Goal: Task Accomplishment & Management: Complete application form

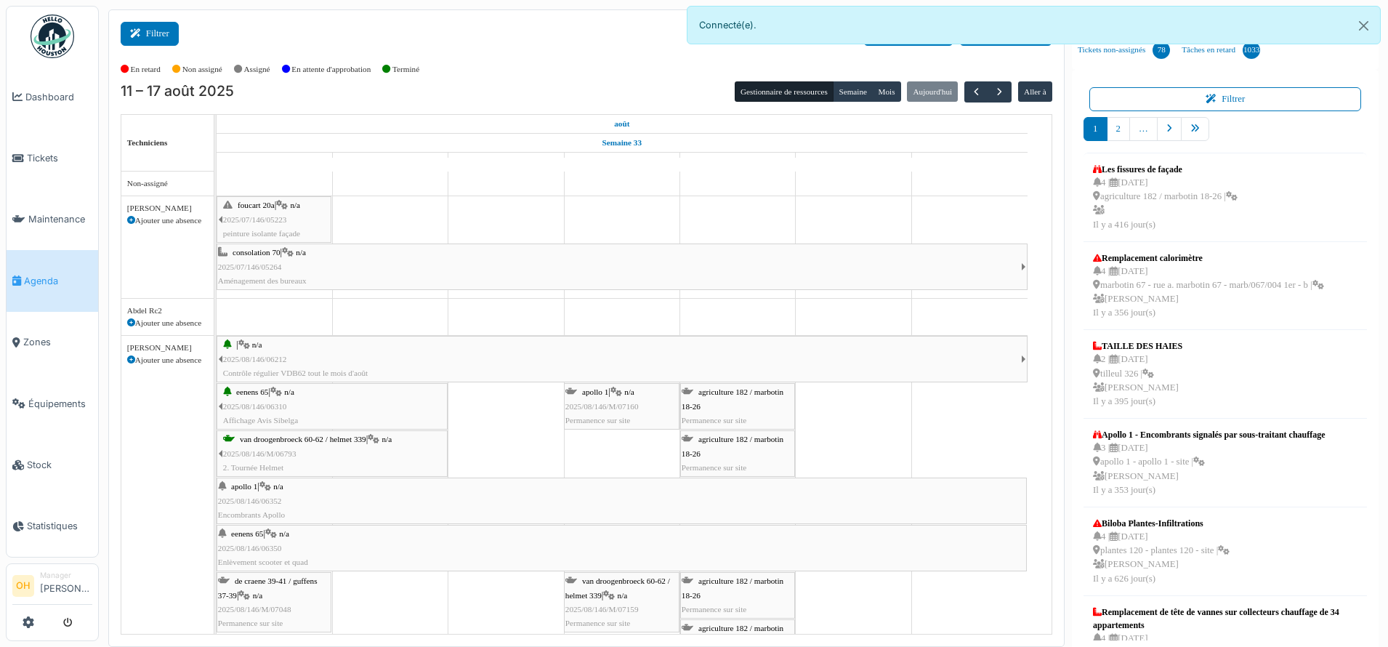
drag, startPoint x: 0, startPoint y: 0, endPoint x: 144, endPoint y: 29, distance: 146.8
click at [144, 29] on icon at bounding box center [138, 33] width 16 height 9
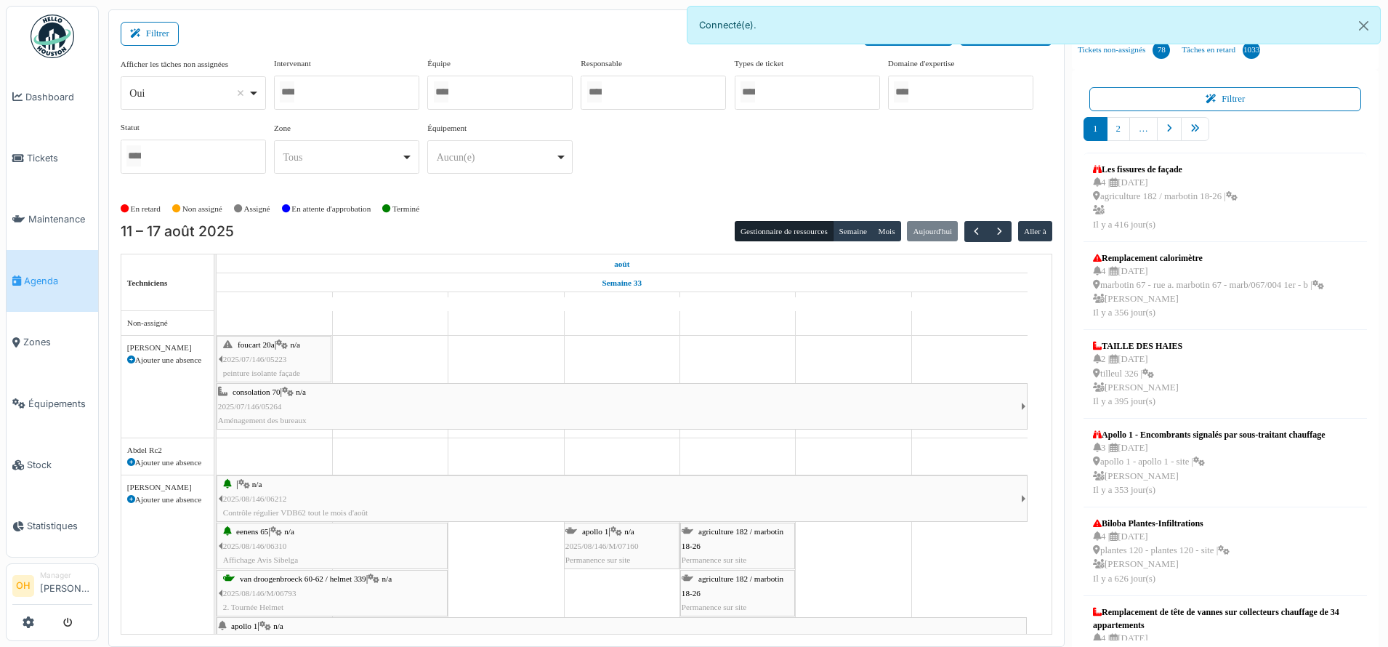
click at [321, 84] on div at bounding box center [346, 93] width 145 height 34
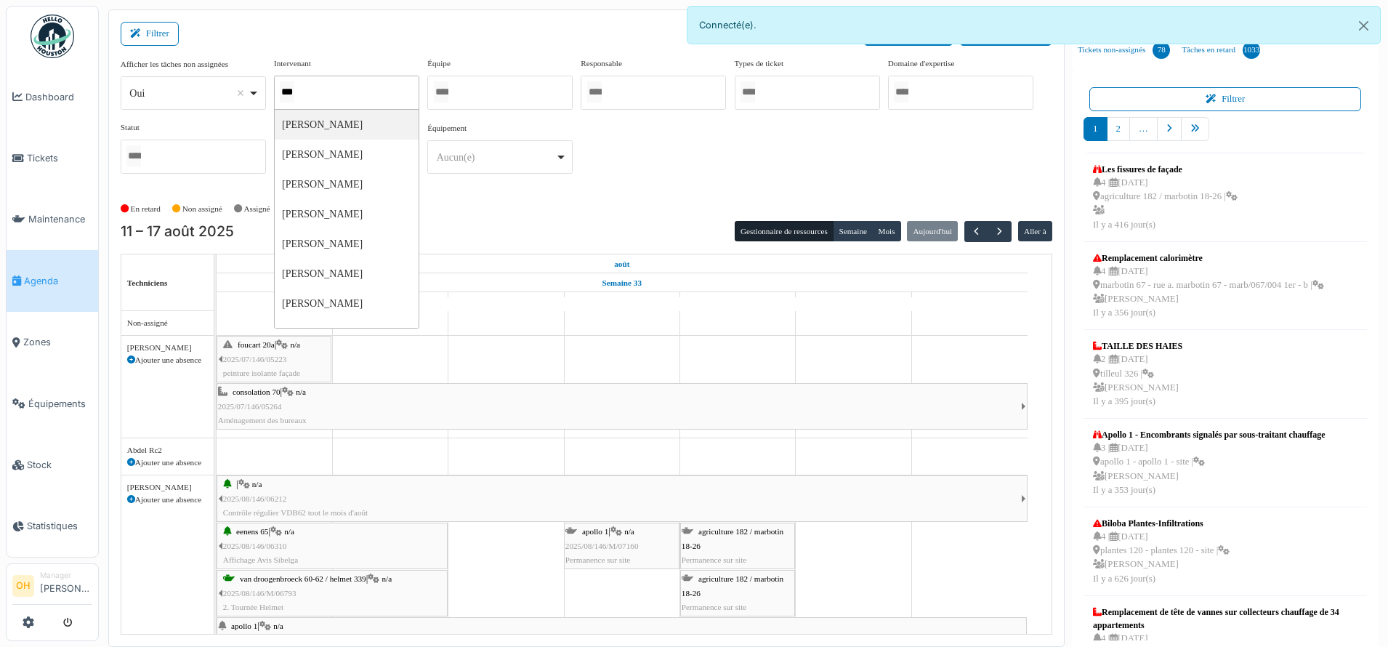
type input "****"
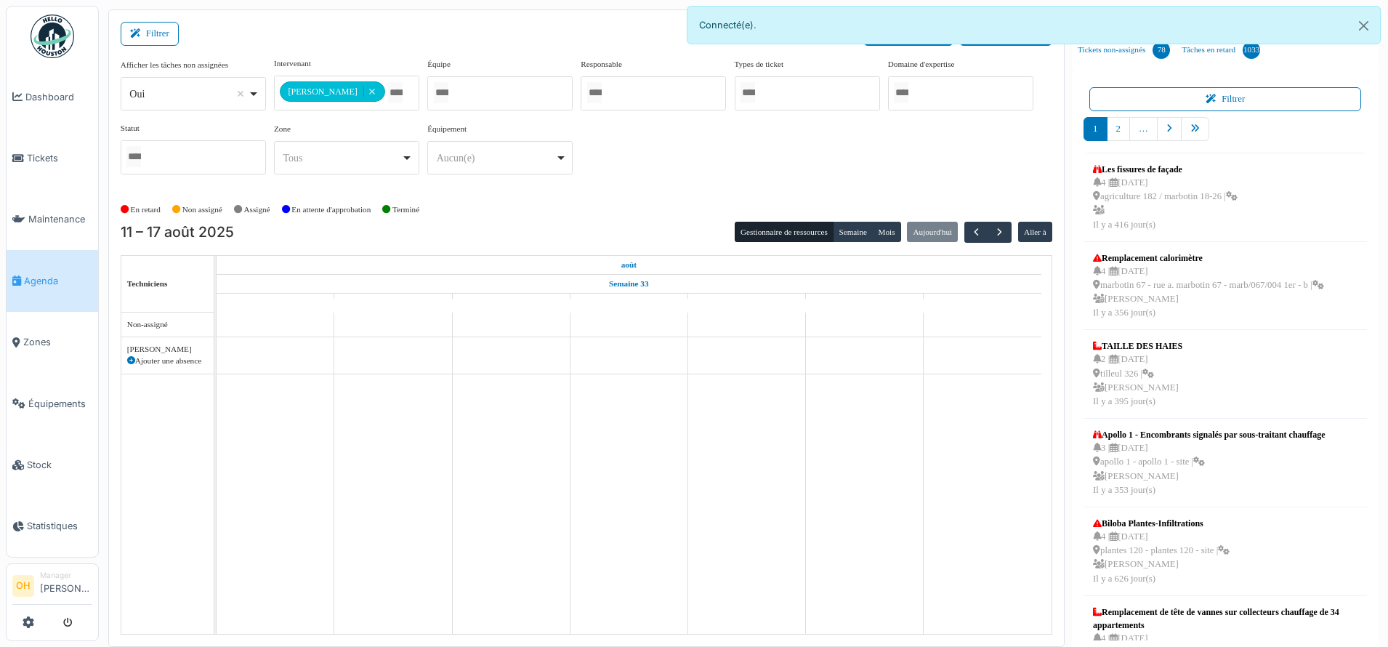
click at [592, 136] on div "**********" at bounding box center [587, 121] width 932 height 129
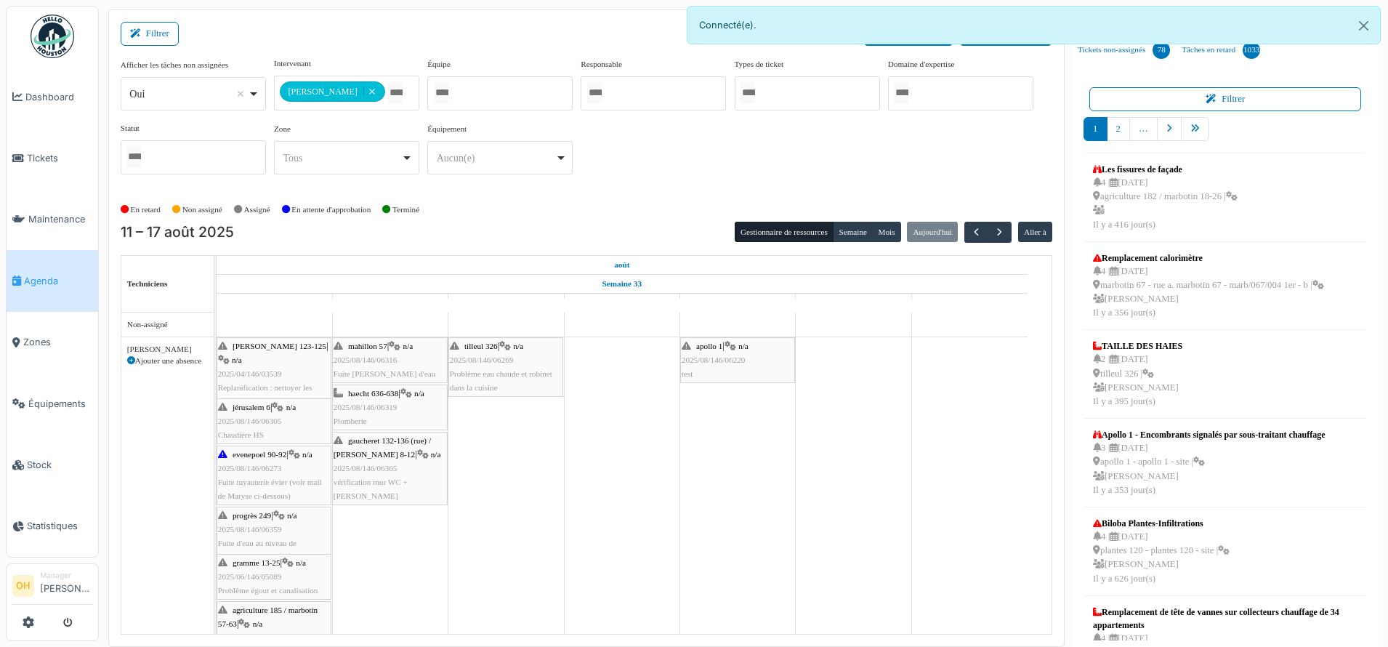
click at [737, 369] on div "apollo 1 | n/a 2025/08/146/06220 test" at bounding box center [738, 360] width 112 height 42
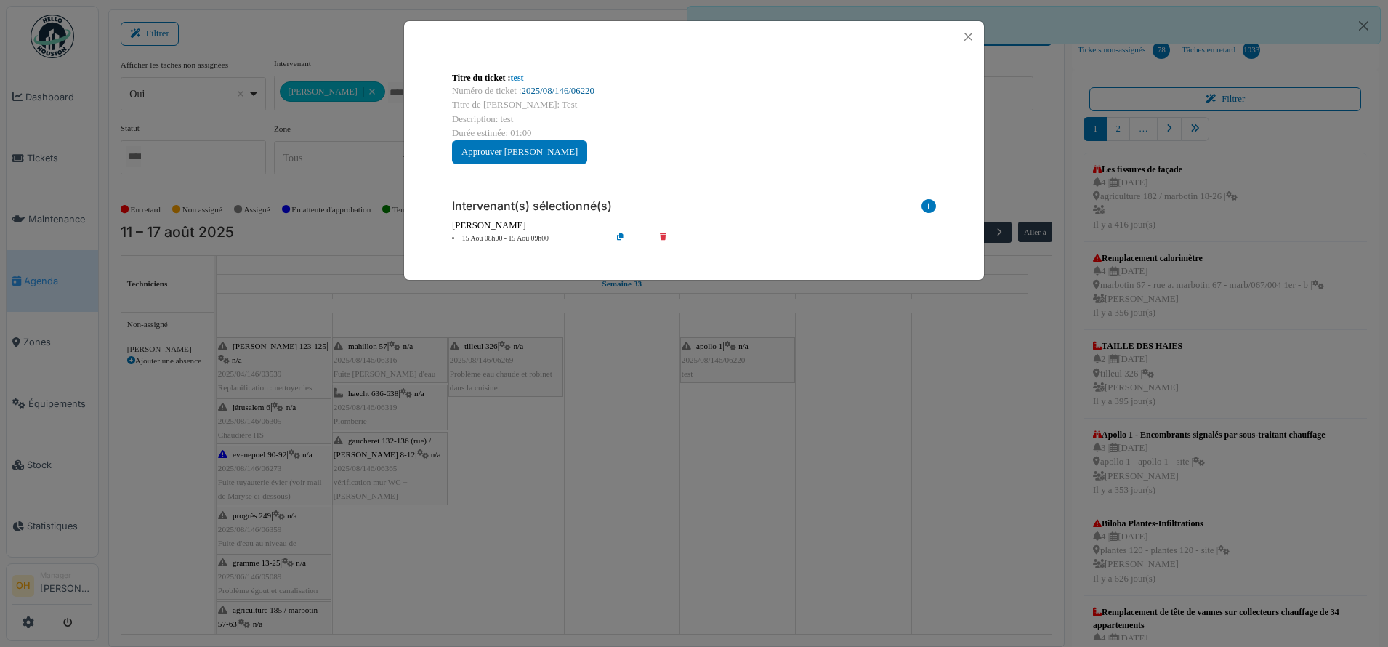
click at [553, 86] on link "2025/08/146/06220" at bounding box center [558, 91] width 73 height 10
click at [964, 35] on button "Close" at bounding box center [969, 37] width 20 height 20
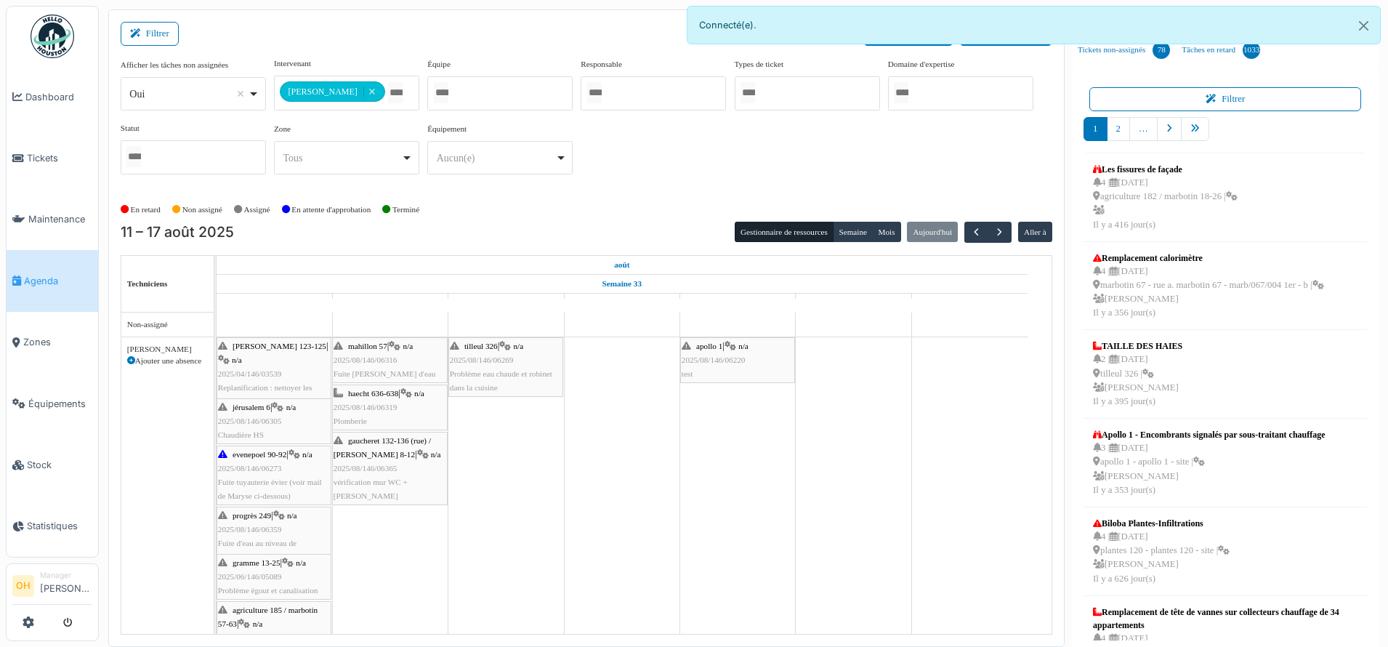
click at [734, 305] on link "ven. 15" at bounding box center [738, 303] width 32 height 18
drag, startPoint x: 734, startPoint y: 305, endPoint x: 613, endPoint y: 201, distance: 159.3
click at [613, 201] on div "En retard Non assigné Assigné En attente d'approbation Terminé" at bounding box center [587, 210] width 932 height 24
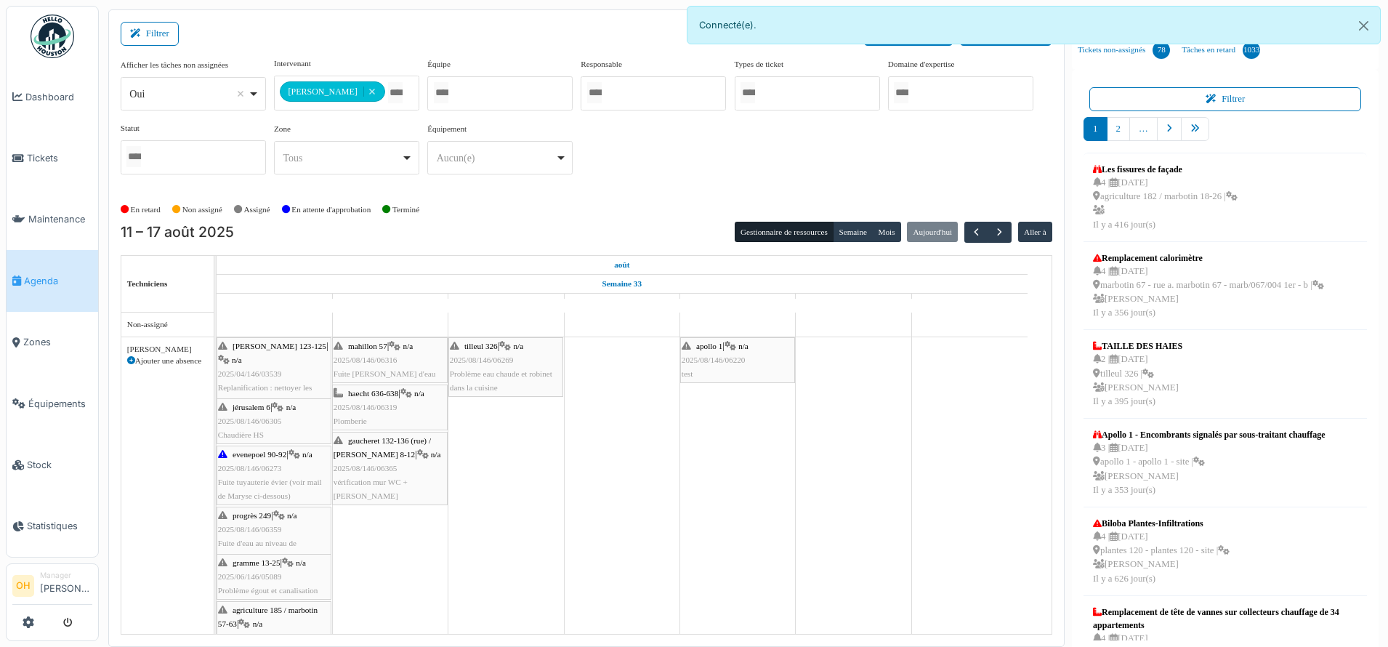
click at [656, 166] on div "**********" at bounding box center [587, 121] width 932 height 129
drag, startPoint x: 1364, startPoint y: 24, endPoint x: 1274, endPoint y: 29, distance: 90.3
click at [1364, 24] on button "Close" at bounding box center [1364, 26] width 33 height 39
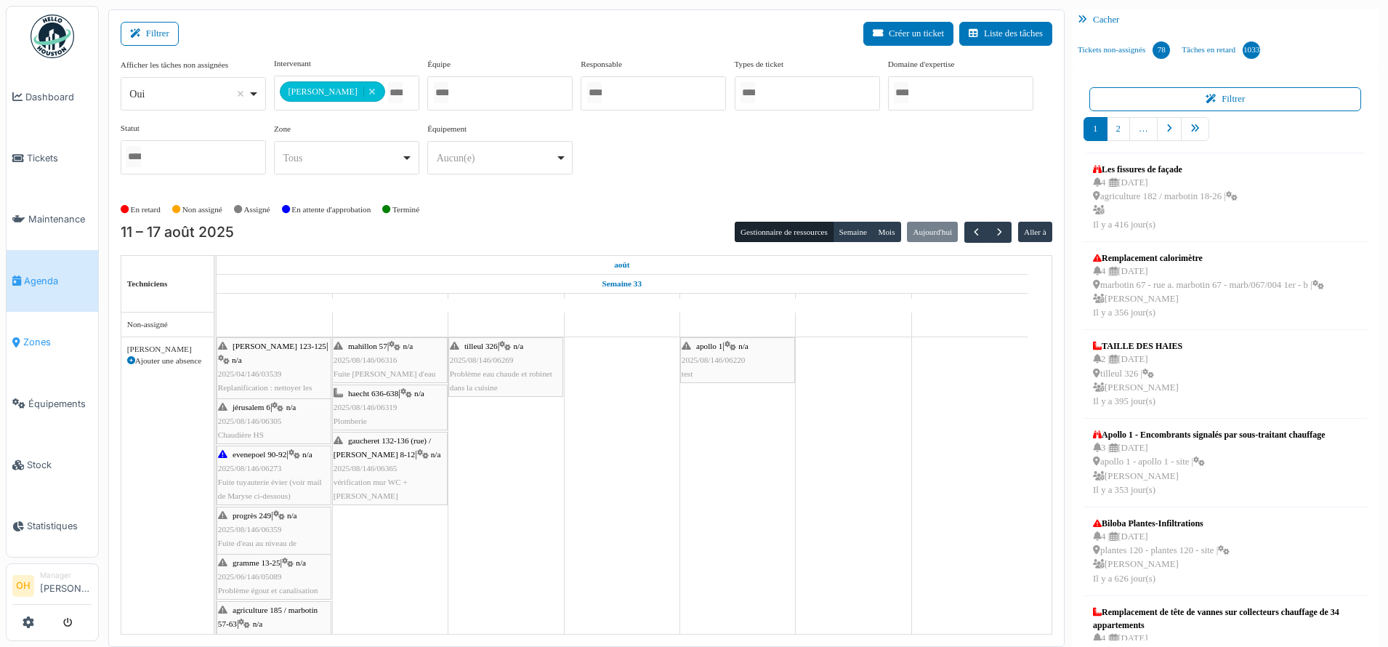
click at [41, 337] on span "Zones" at bounding box center [57, 342] width 69 height 14
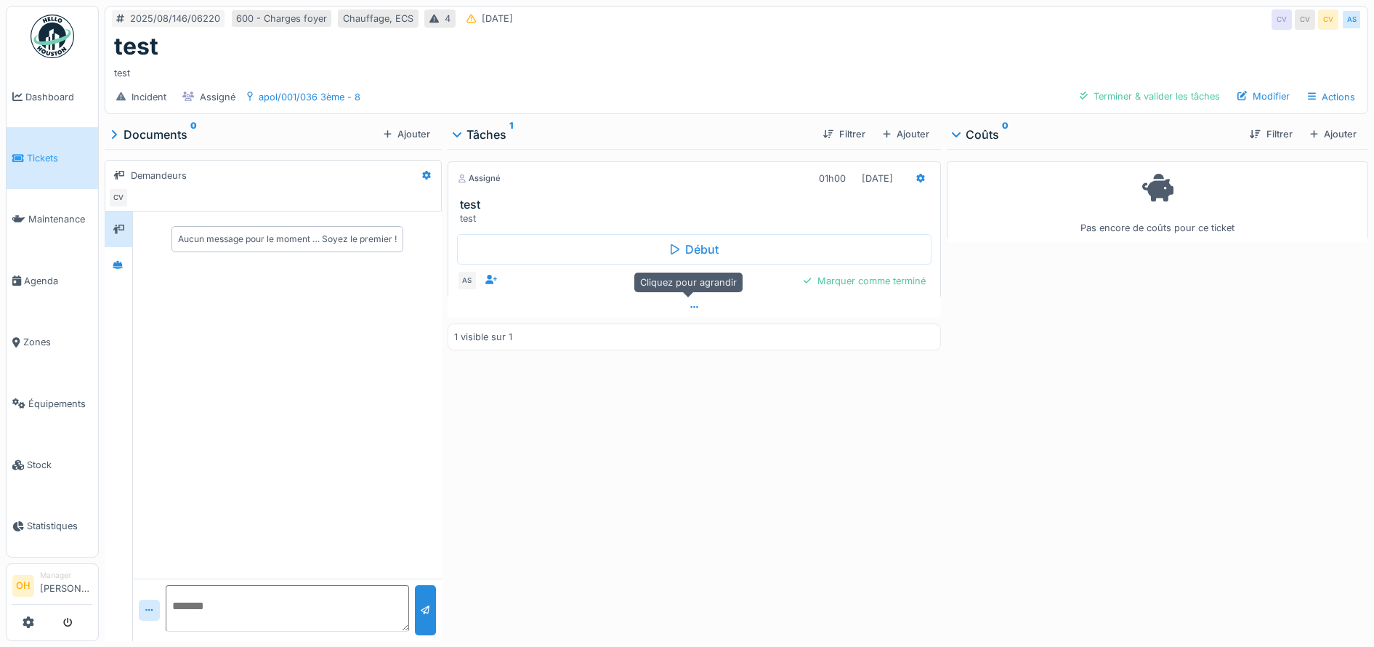
click at [692, 307] on icon at bounding box center [694, 307] width 8 height 2
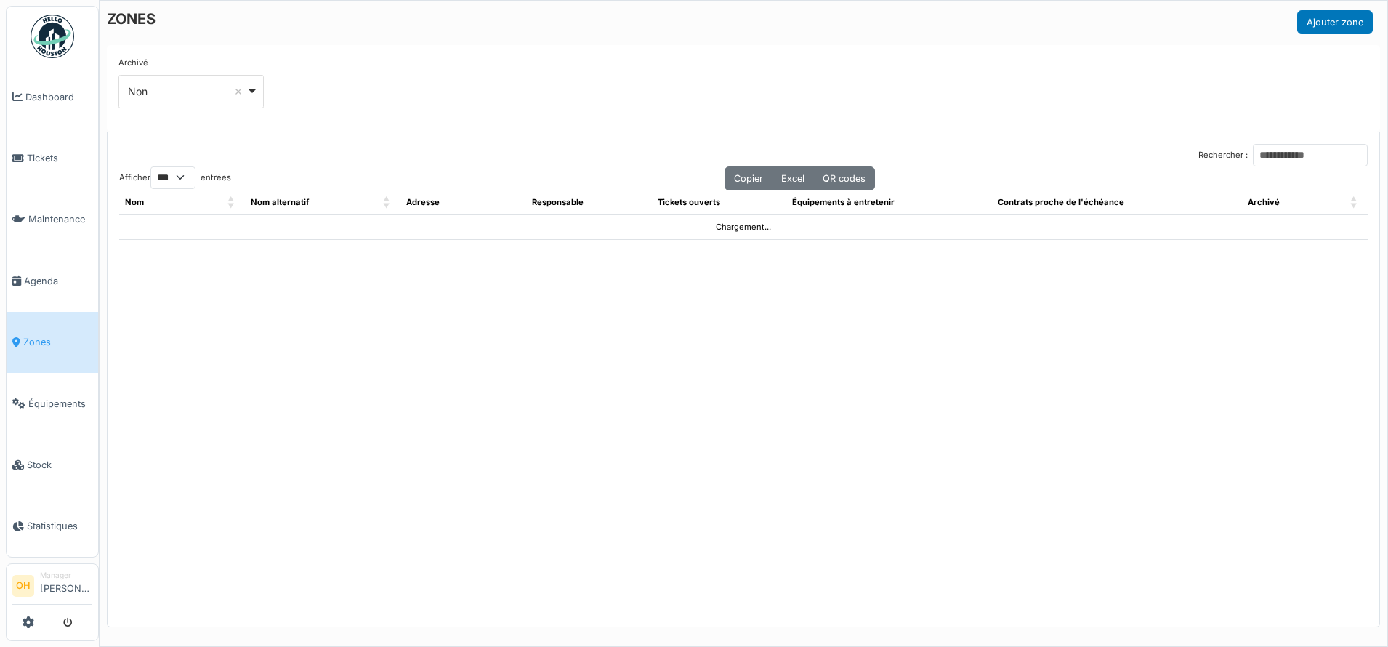
select select "***"
click at [1280, 158] on input "Rechercher :" at bounding box center [1310, 155] width 115 height 23
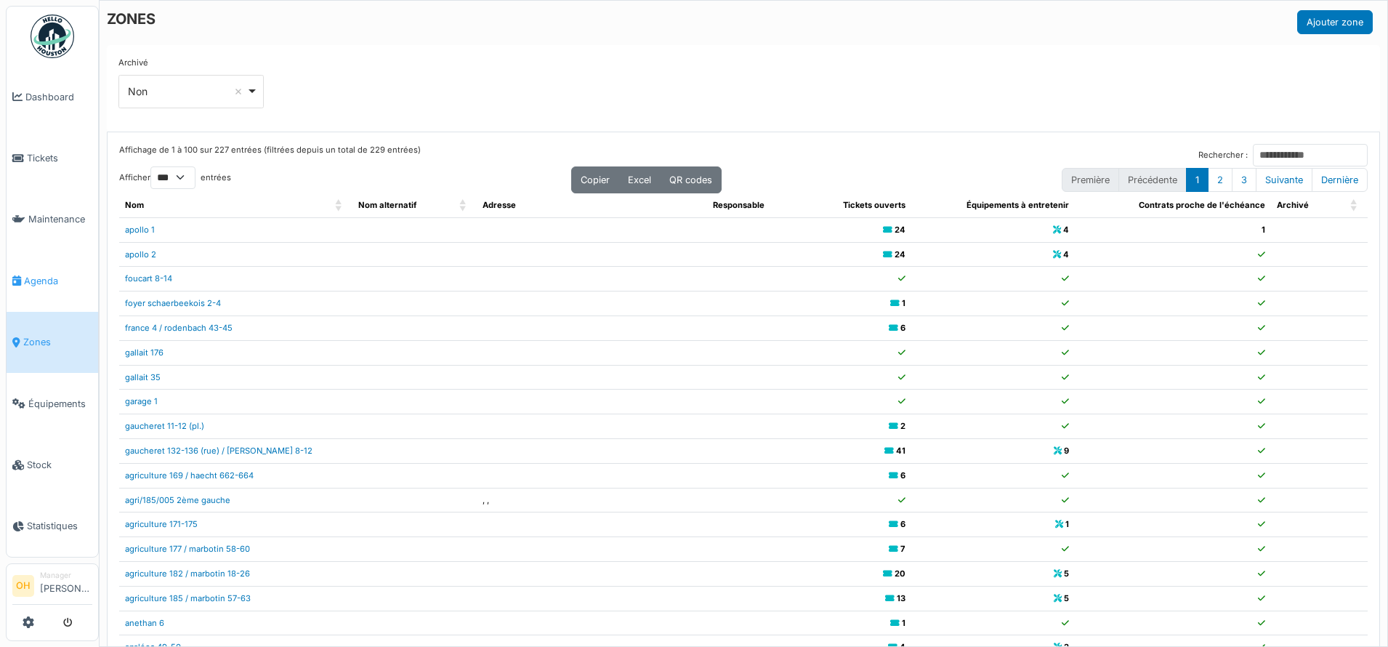
click at [33, 274] on span "Agenda" at bounding box center [58, 281] width 68 height 14
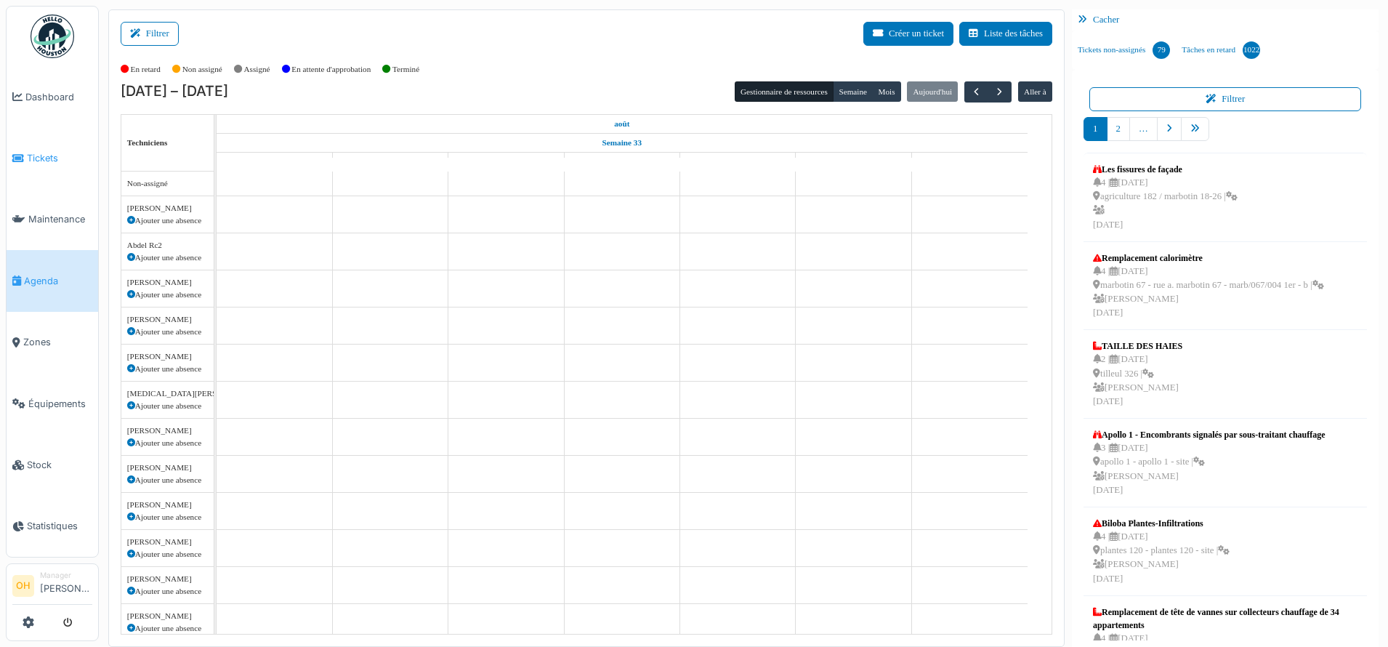
click at [28, 151] on span "Tickets" at bounding box center [59, 158] width 65 height 14
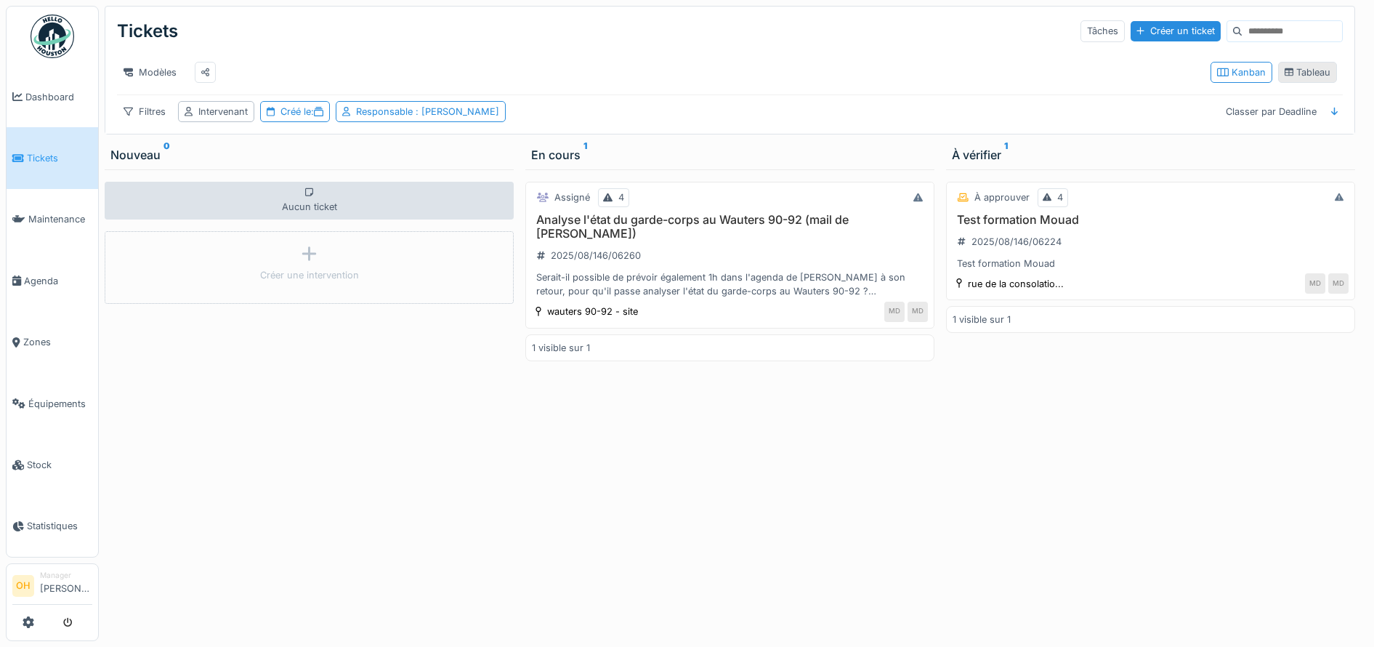
click at [1285, 76] on icon at bounding box center [1289, 72] width 9 height 8
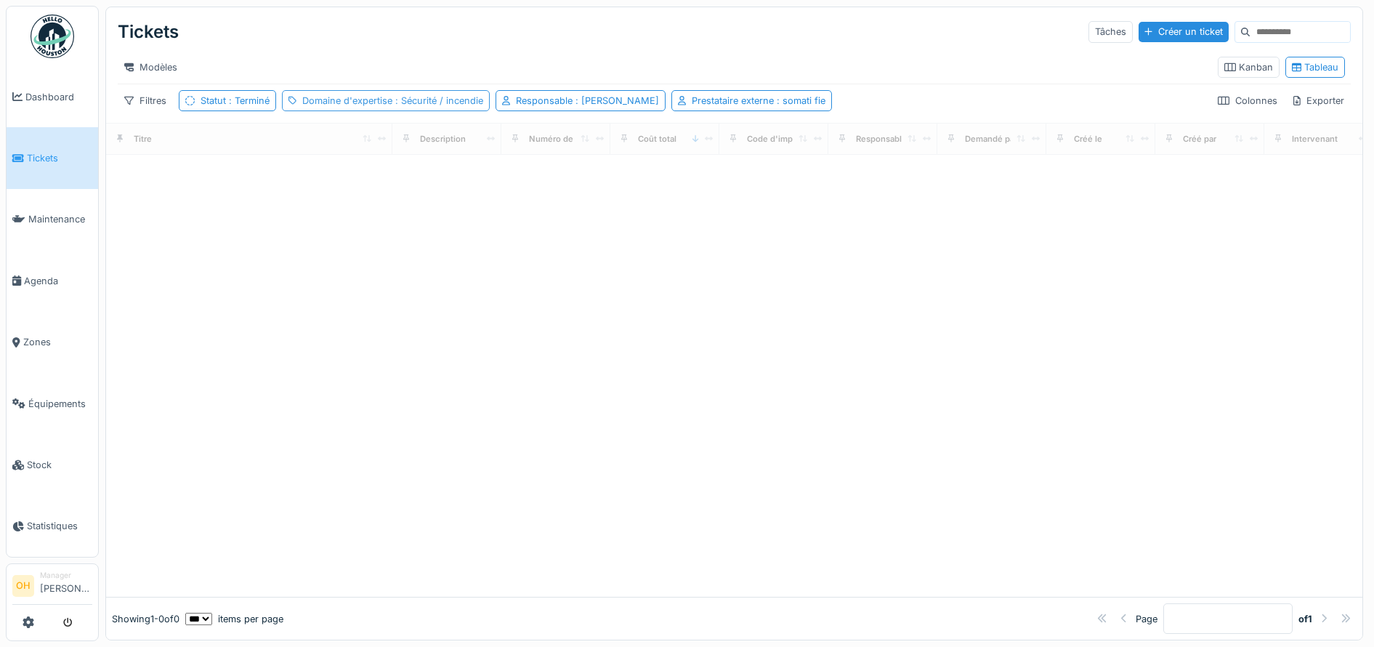
click at [425, 106] on span ": Sécurité / incendie" at bounding box center [437, 100] width 91 height 11
click at [398, 185] on icon at bounding box center [397, 183] width 7 height 7
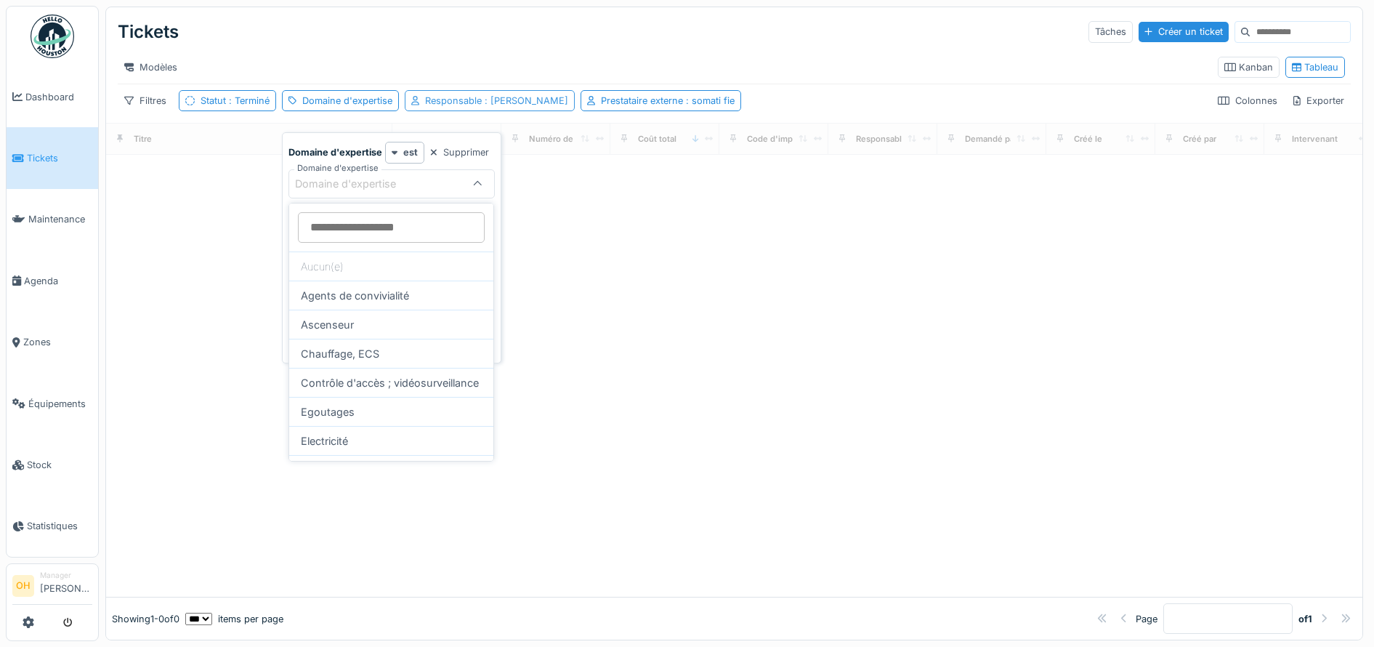
click at [462, 108] on div "Responsable : Jan Vanderheyden" at bounding box center [496, 101] width 143 height 14
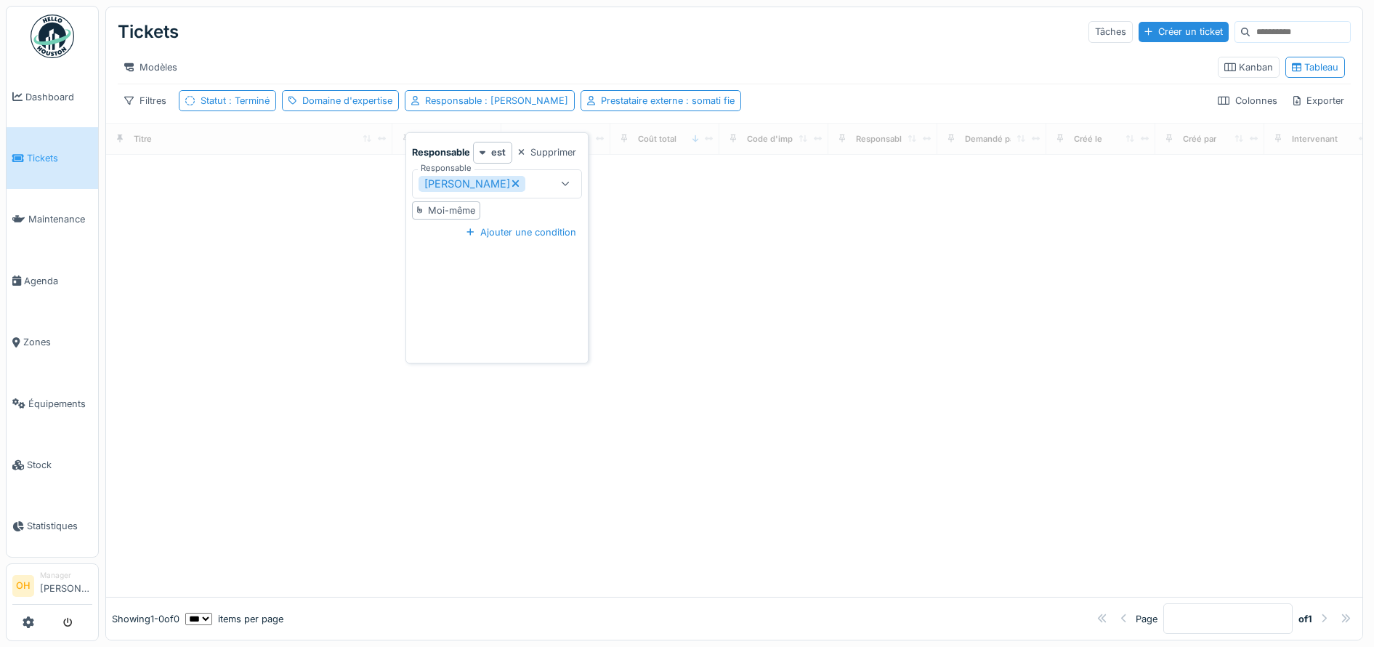
click at [519, 182] on icon at bounding box center [515, 183] width 7 height 7
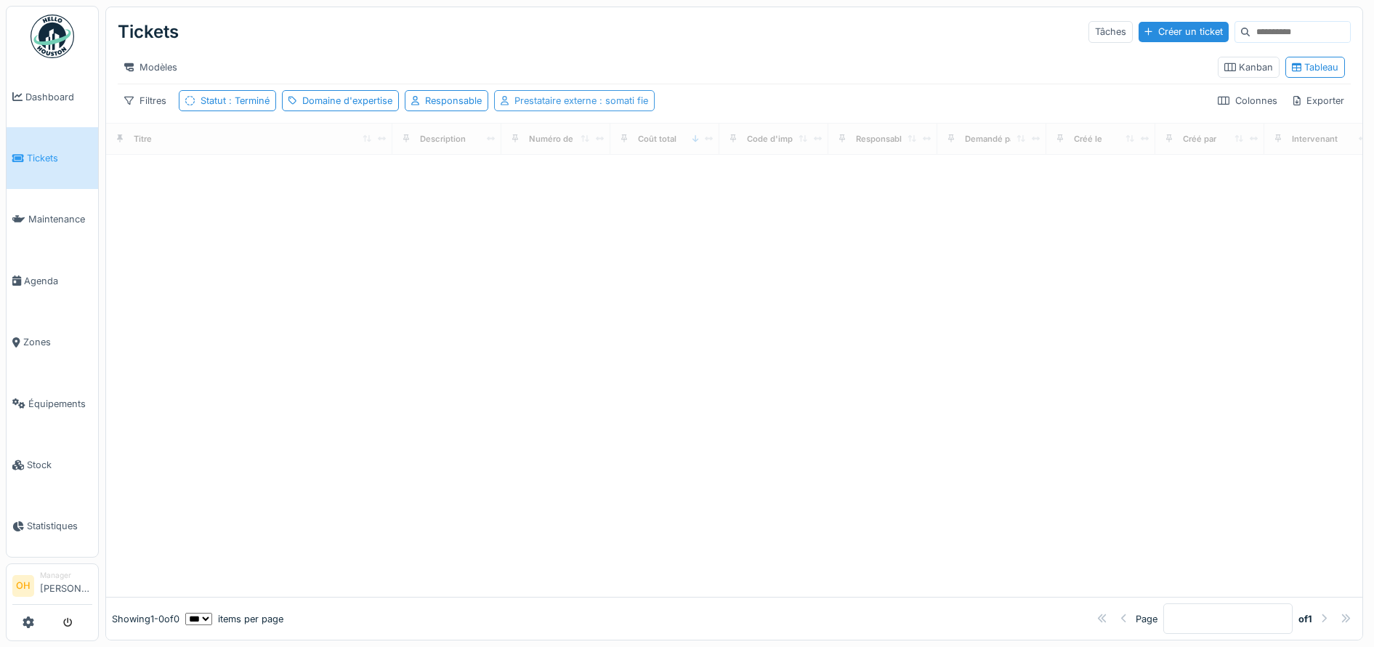
click at [592, 108] on div "Prestataire externe : somati fie" at bounding box center [582, 101] width 134 height 14
click at [568, 184] on icon at bounding box center [567, 183] width 7 height 7
click at [975, 111] on div "Filtres Statut : Terminé Domaine d'expertise Responsable Prestataire externe Co…" at bounding box center [734, 100] width 1233 height 21
click at [1250, 30] on input at bounding box center [1300, 32] width 100 height 20
click at [247, 106] on span ": Terminé" at bounding box center [248, 100] width 44 height 11
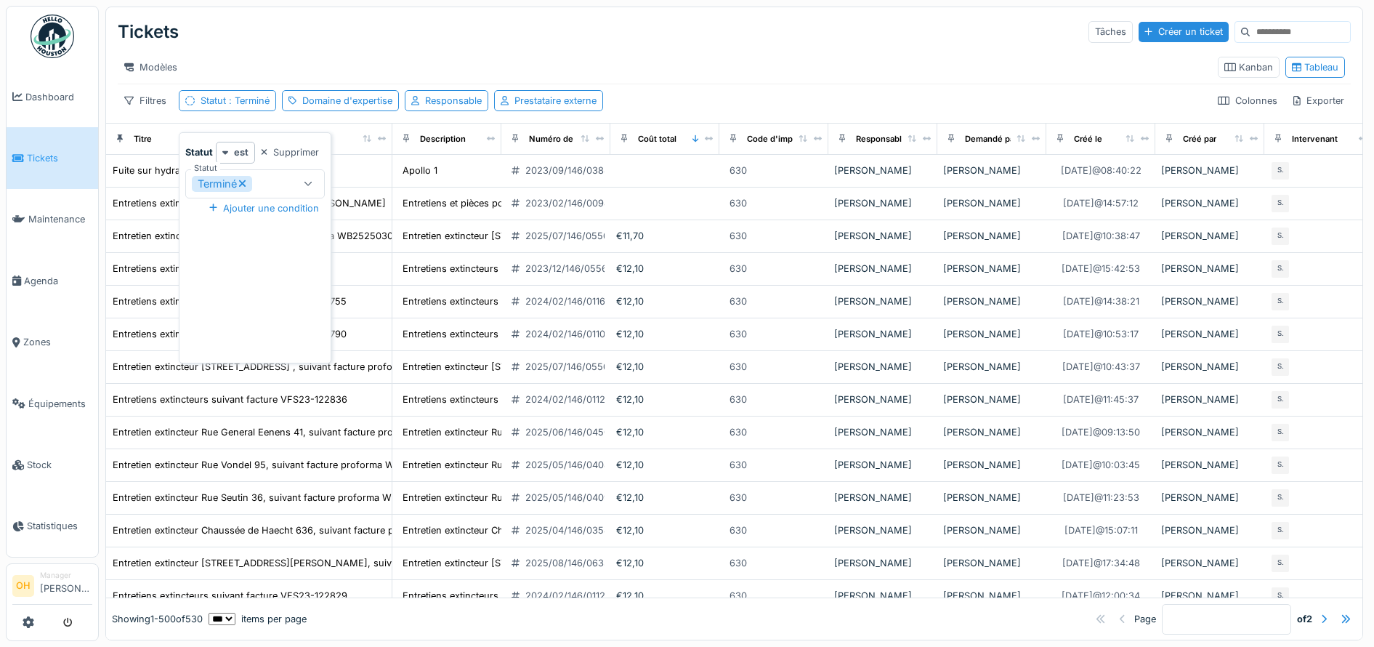
click at [246, 182] on icon at bounding box center [242, 183] width 8 height 10
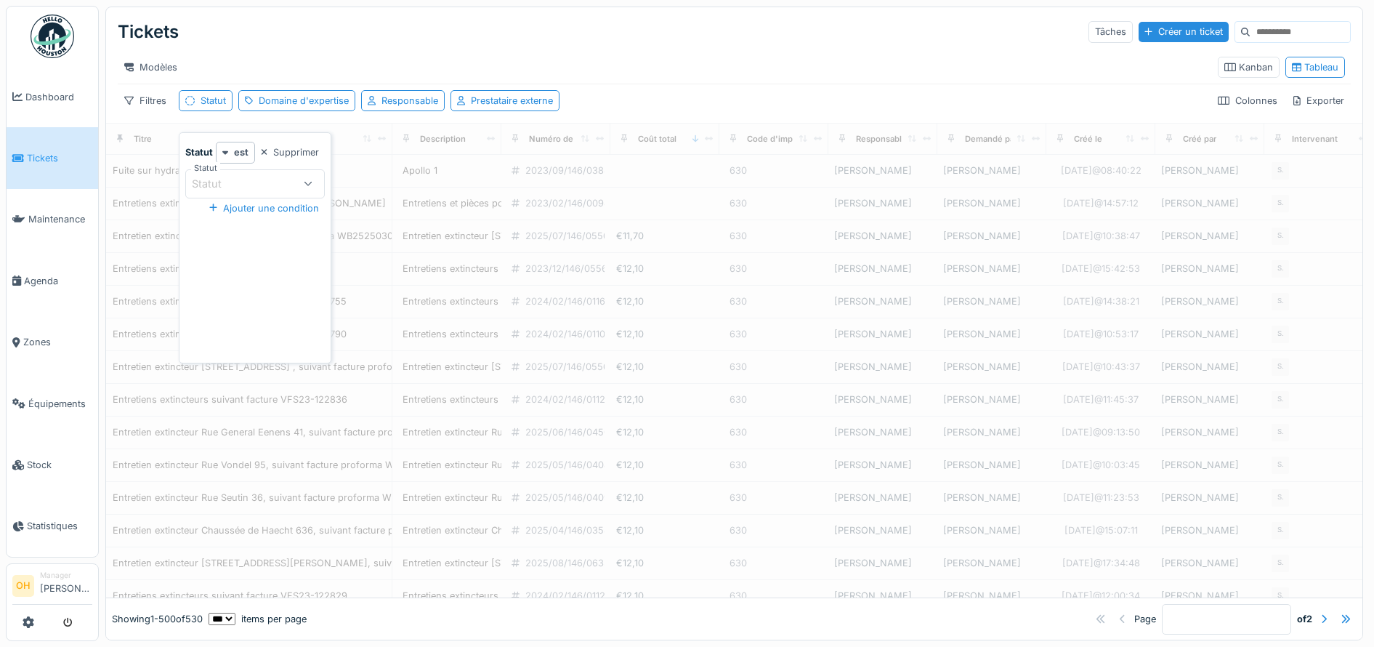
click at [1250, 28] on input at bounding box center [1300, 32] width 100 height 20
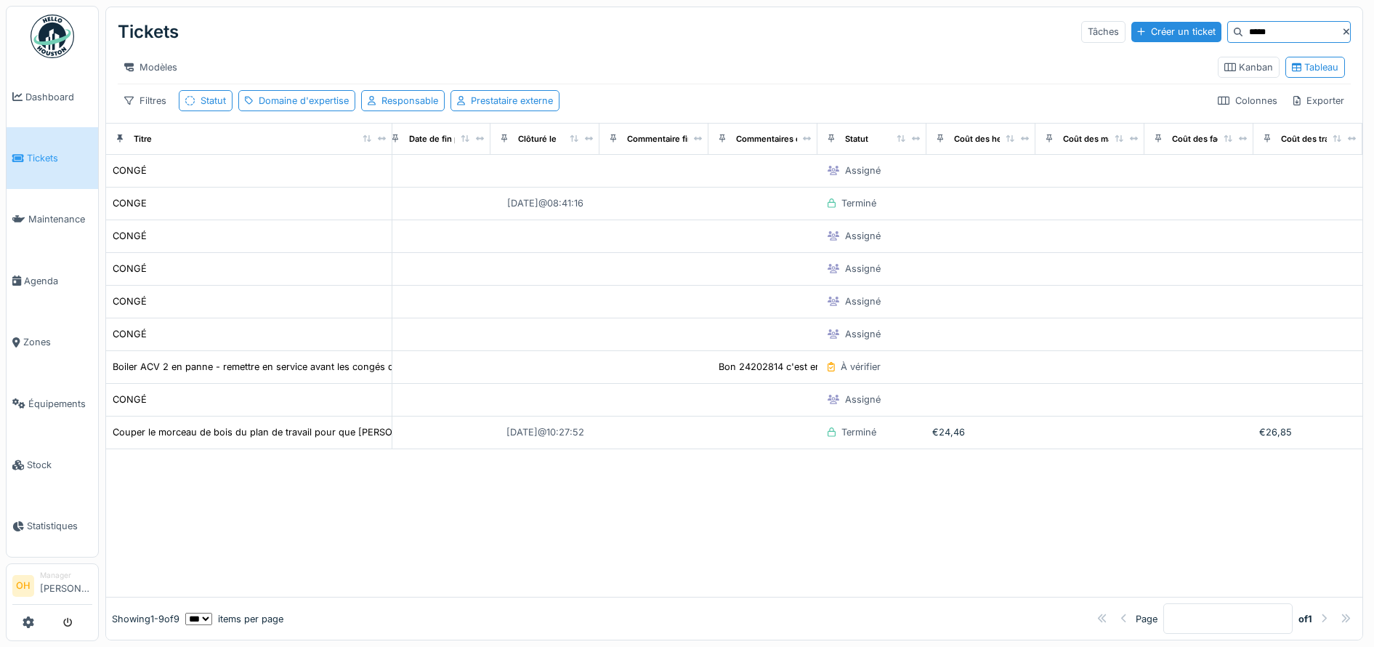
scroll to position [0, 1892]
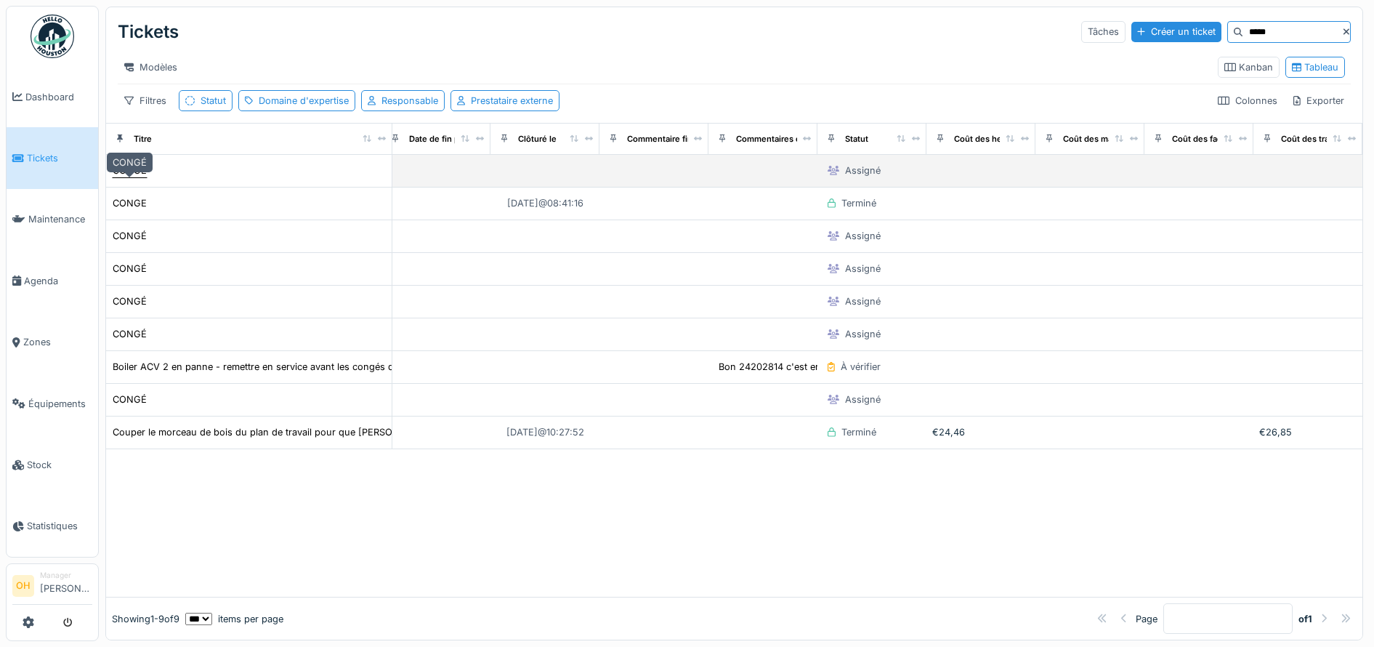
type input "*****"
click at [130, 177] on div "CONGÉ" at bounding box center [130, 171] width 34 height 14
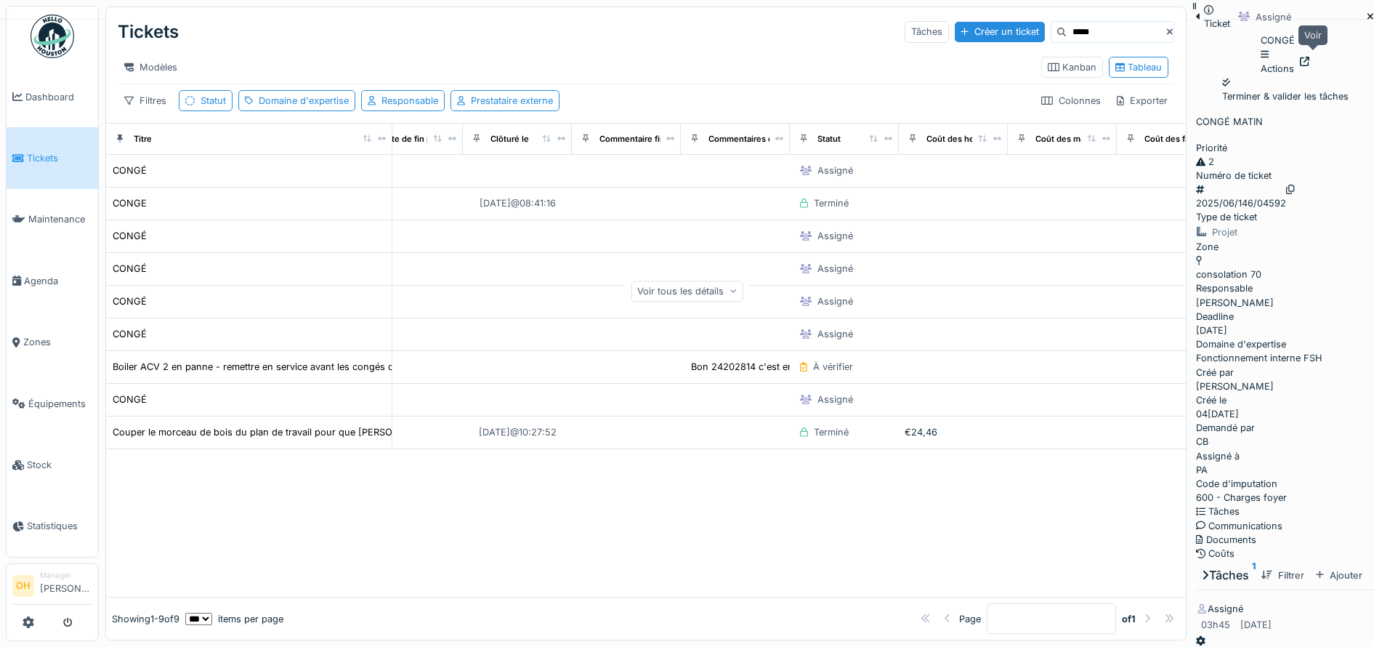
click at [1310, 57] on icon at bounding box center [1304, 61] width 9 height 9
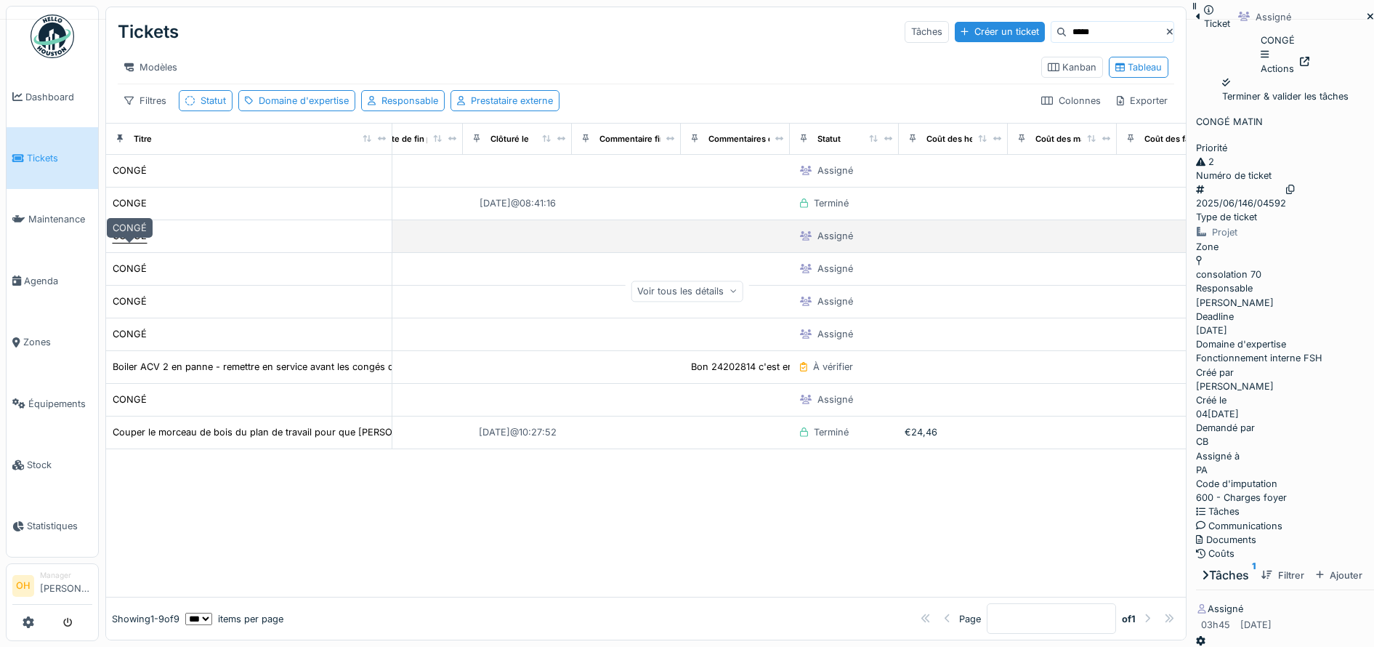
click at [127, 243] on div "CONGÉ" at bounding box center [130, 236] width 34 height 14
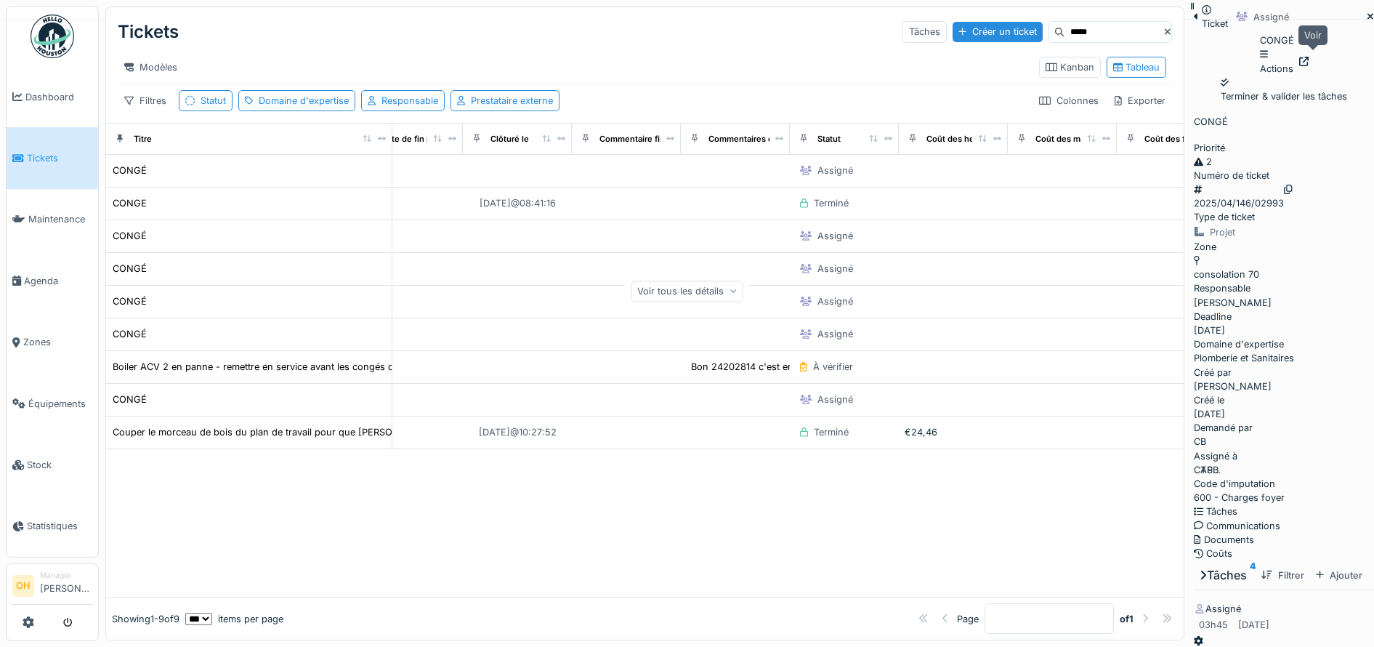
click at [1307, 57] on div at bounding box center [1304, 62] width 9 height 14
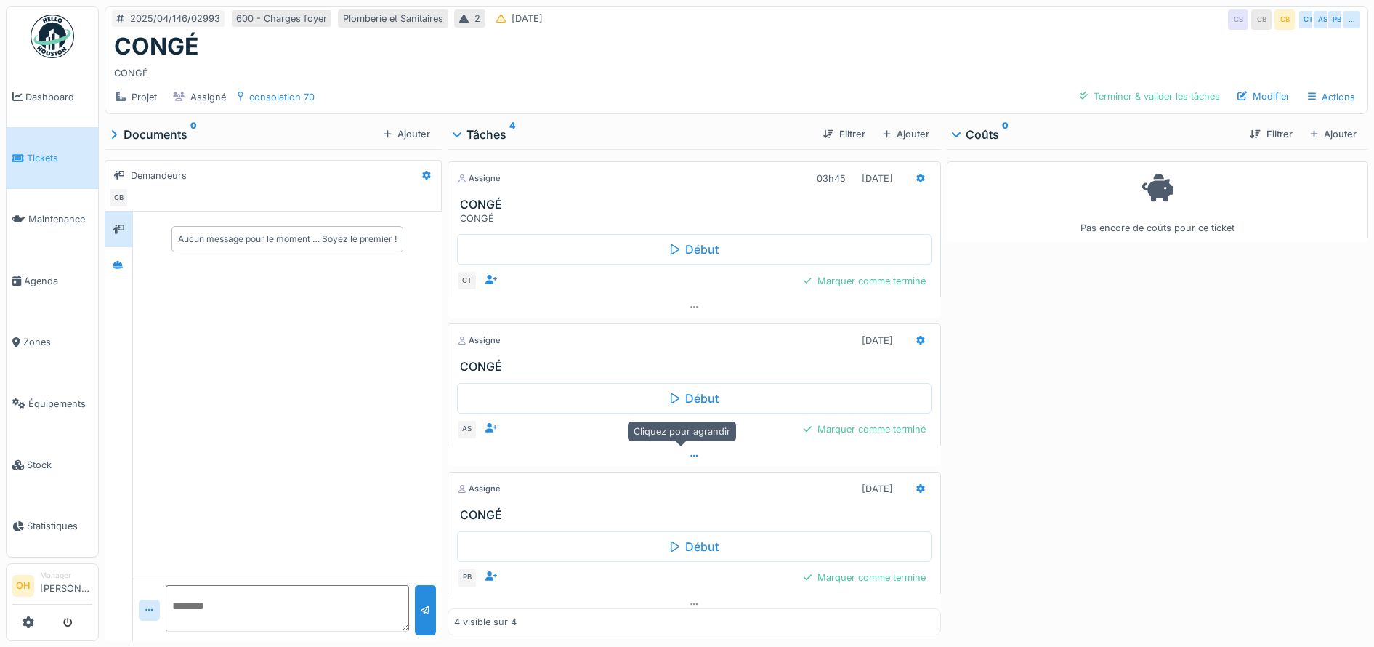
click at [668, 449] on div at bounding box center [695, 456] width 494 height 21
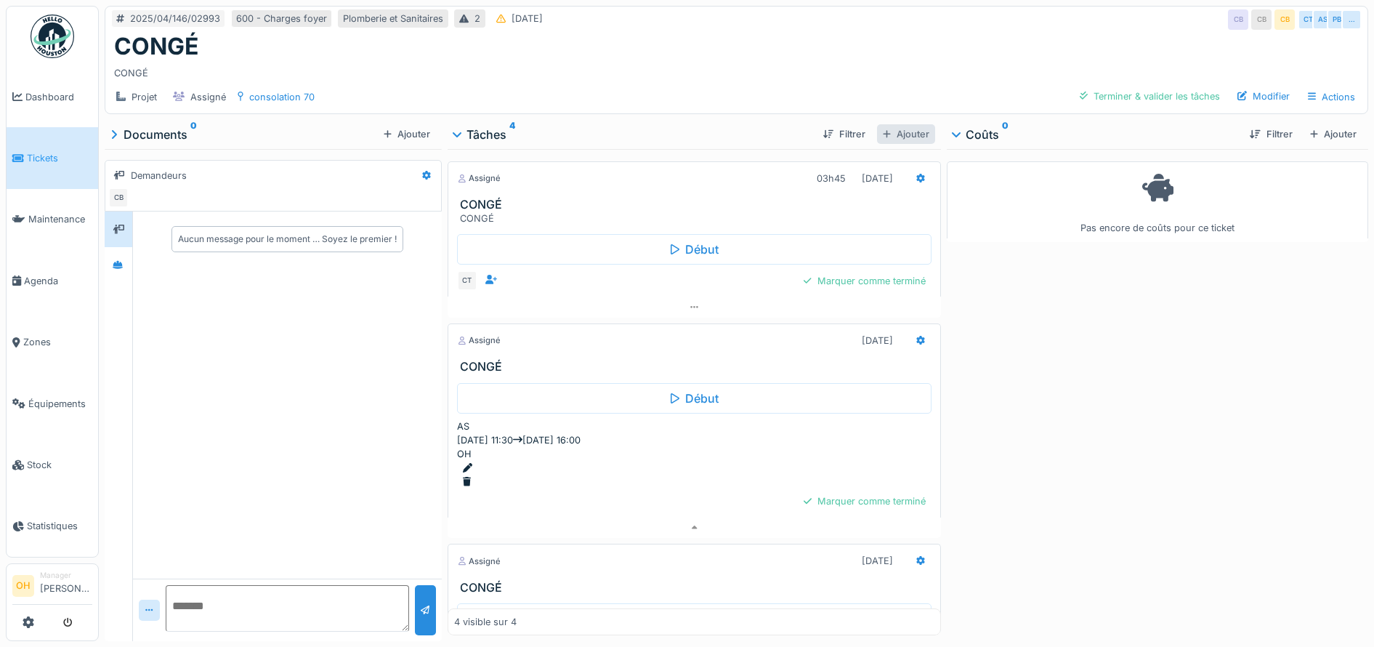
click at [895, 124] on div "Ajouter" at bounding box center [906, 134] width 58 height 20
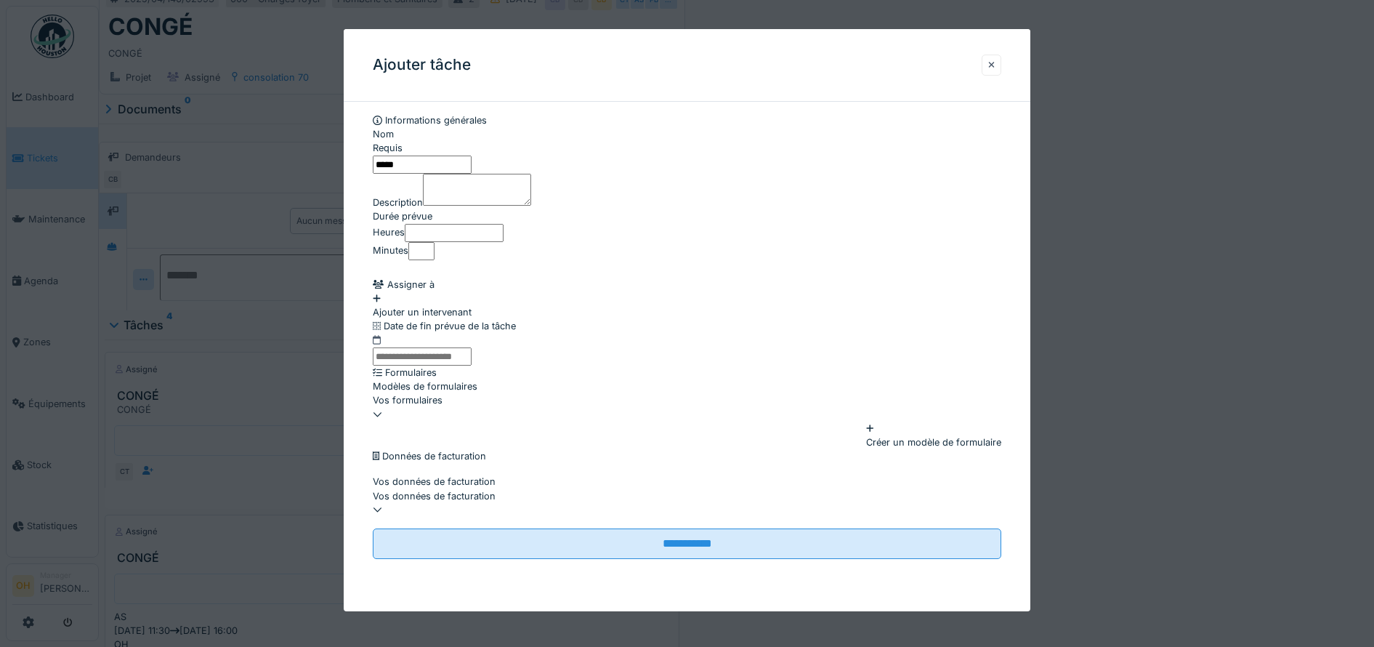
drag, startPoint x: 429, startPoint y: 166, endPoint x: 289, endPoint y: 173, distance: 139.7
click at [289, 173] on div "**********" at bounding box center [737, 552] width 1276 height 1133
type input "**********"
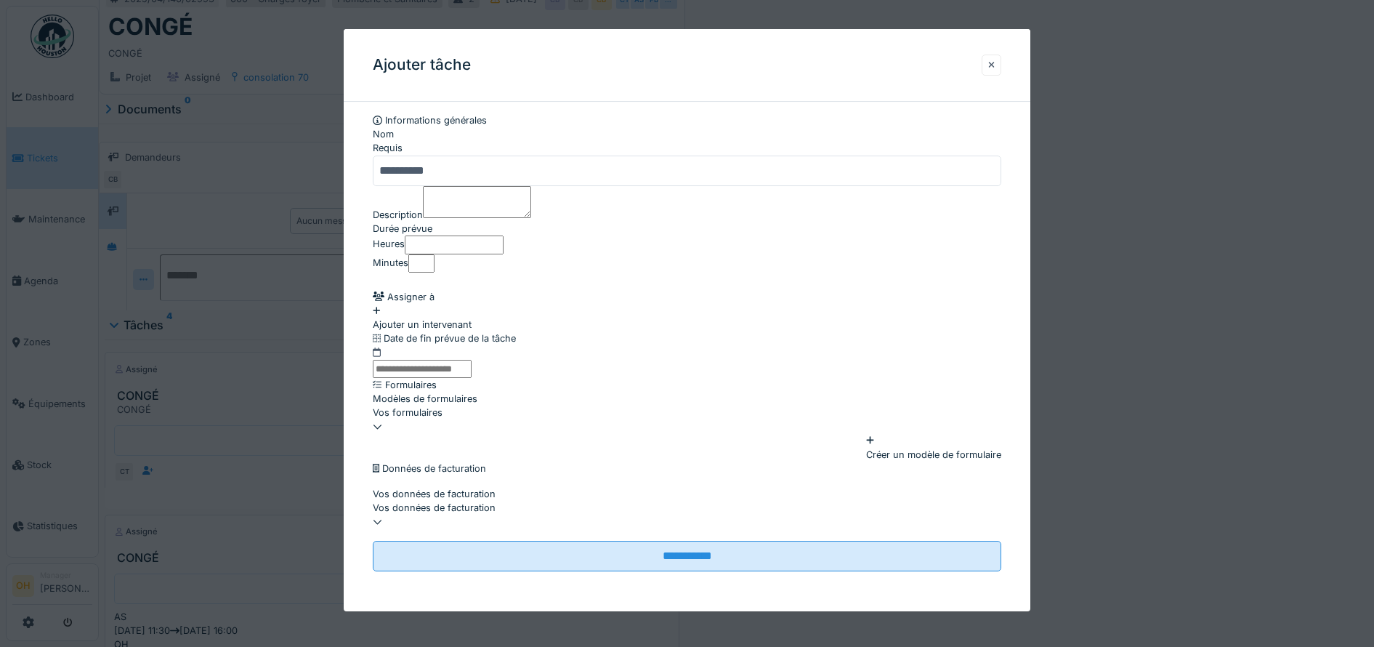
click at [446, 331] on div "Ajouter un intervenant" at bounding box center [687, 318] width 629 height 28
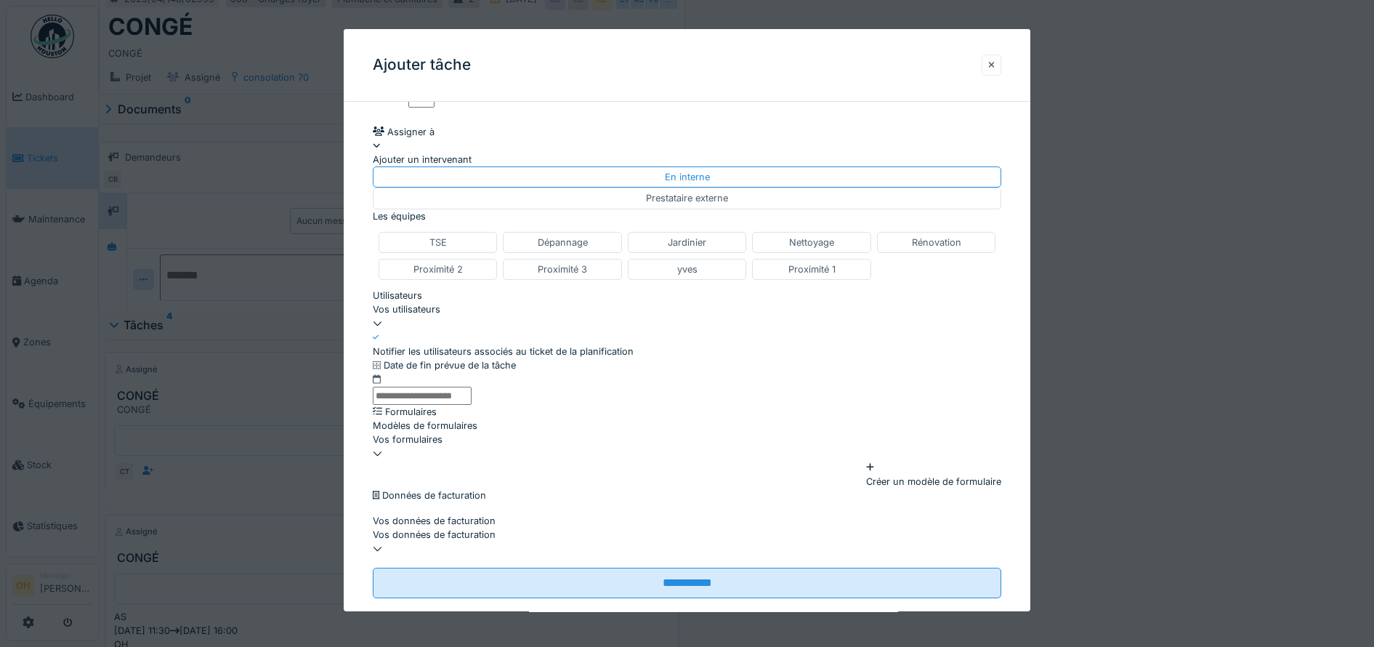
scroll to position [273, 0]
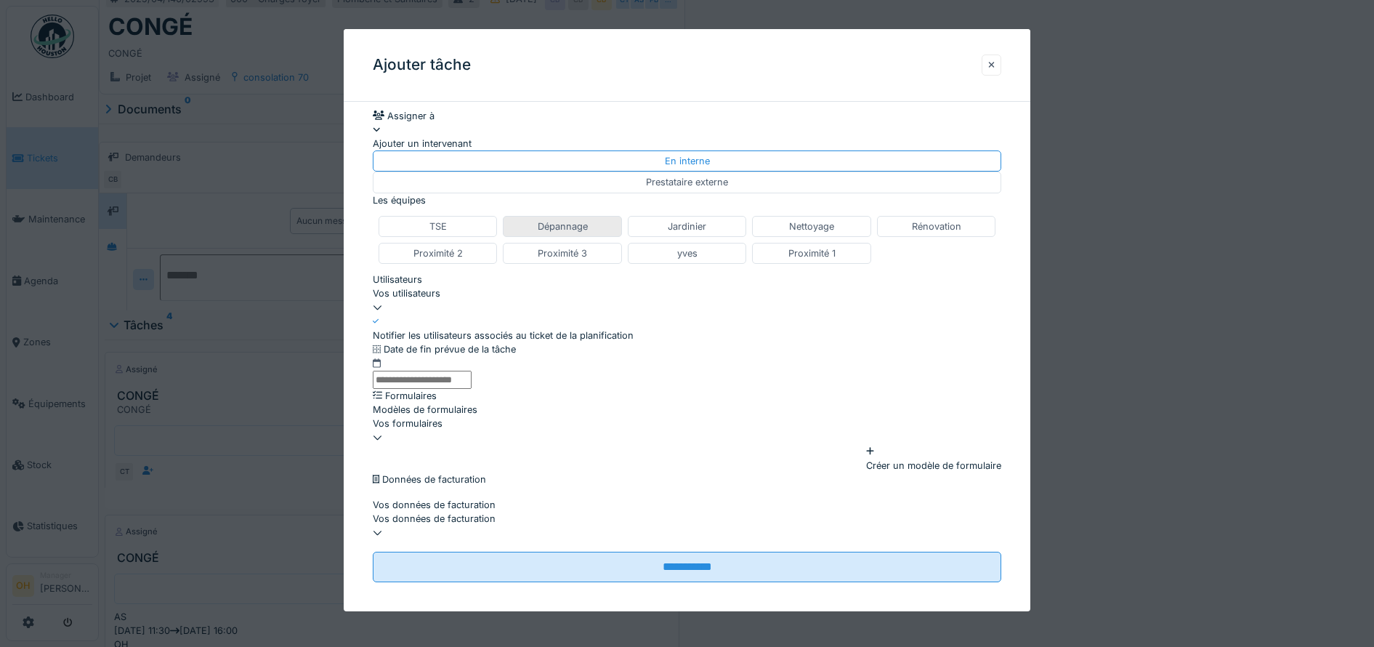
click at [561, 219] on div "Dépannage" at bounding box center [563, 226] width 50 height 14
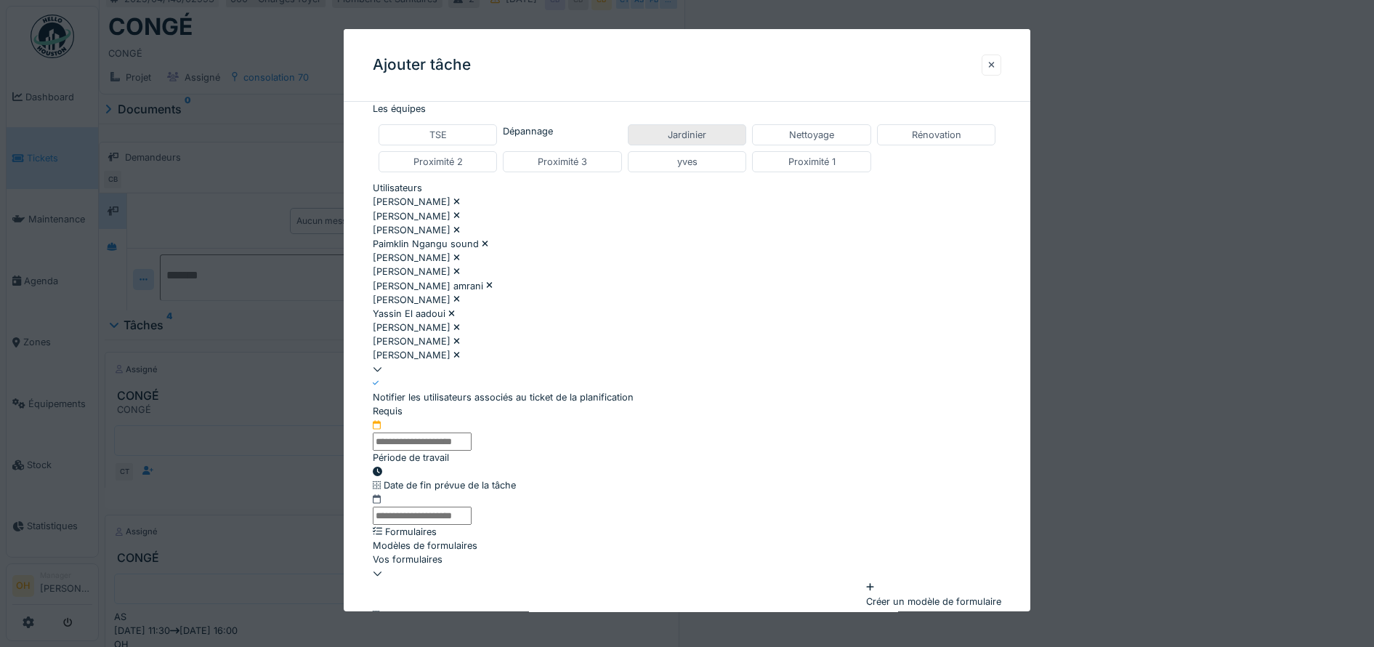
click at [664, 145] on div "Jardinier" at bounding box center [687, 134] width 119 height 21
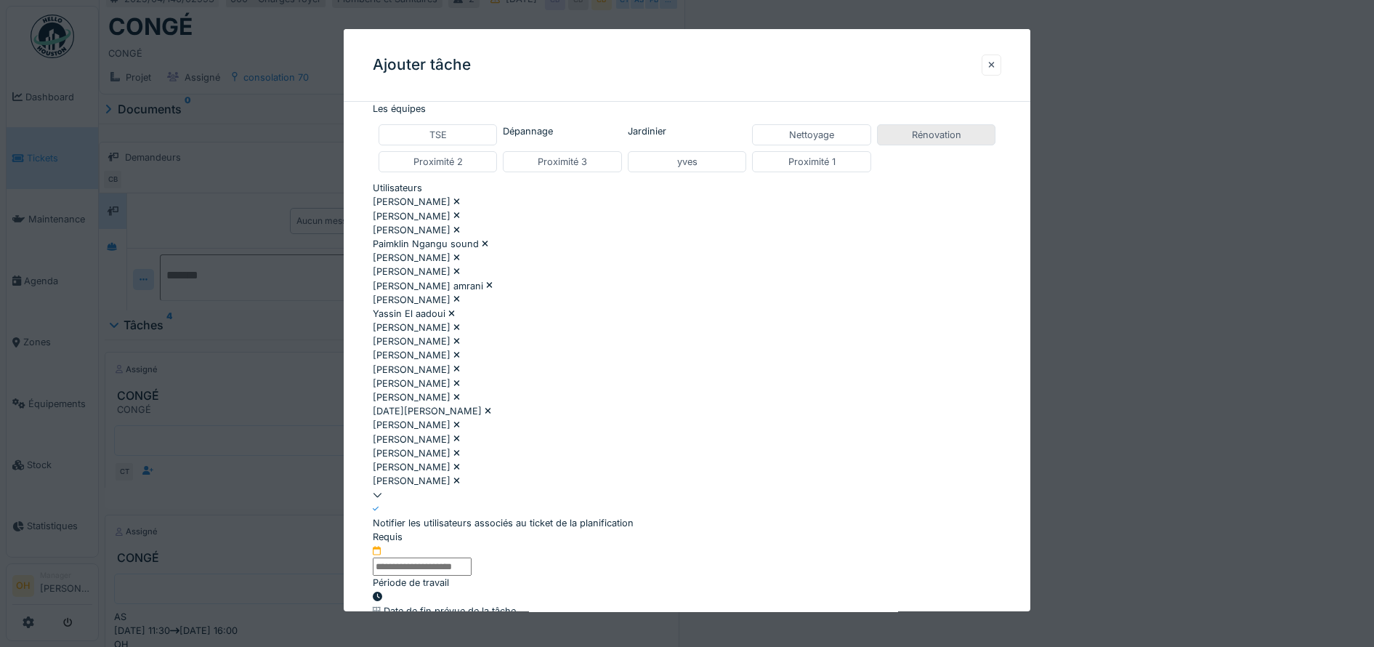
click at [947, 142] on div "Rénovation" at bounding box center [936, 135] width 49 height 14
type input "**********"
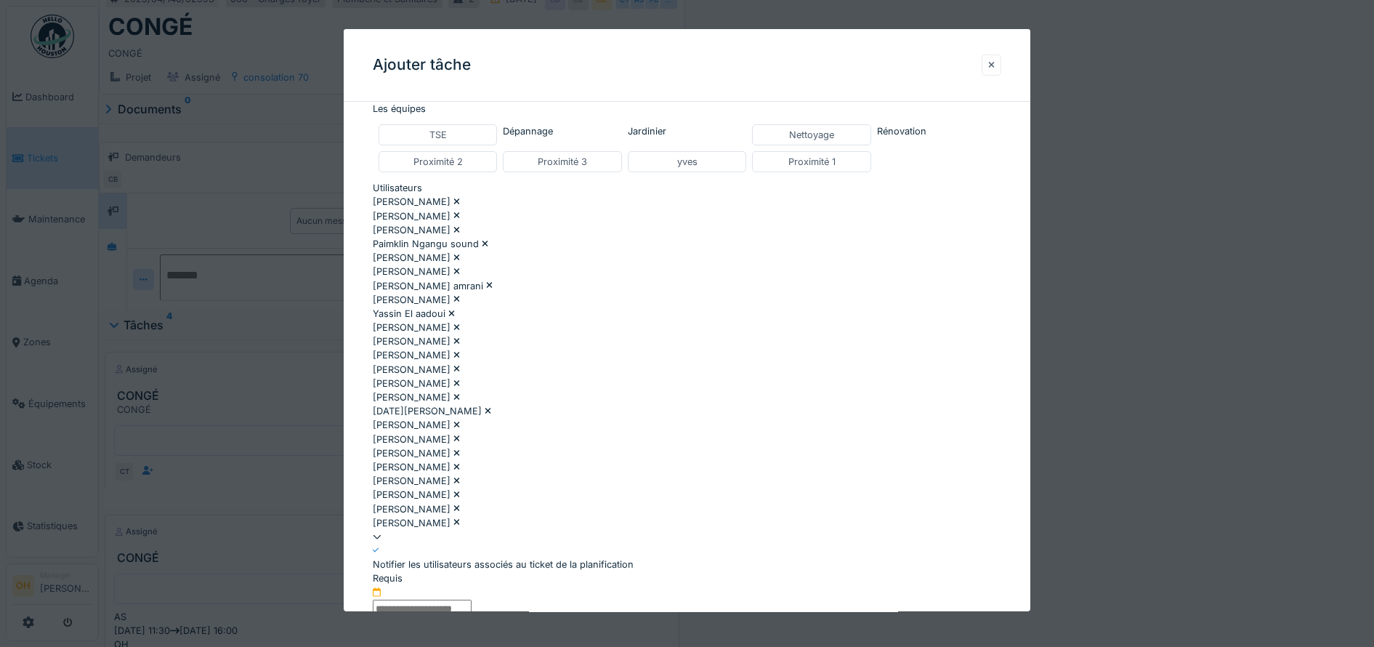
click at [472, 600] on input "text" at bounding box center [422, 609] width 99 height 18
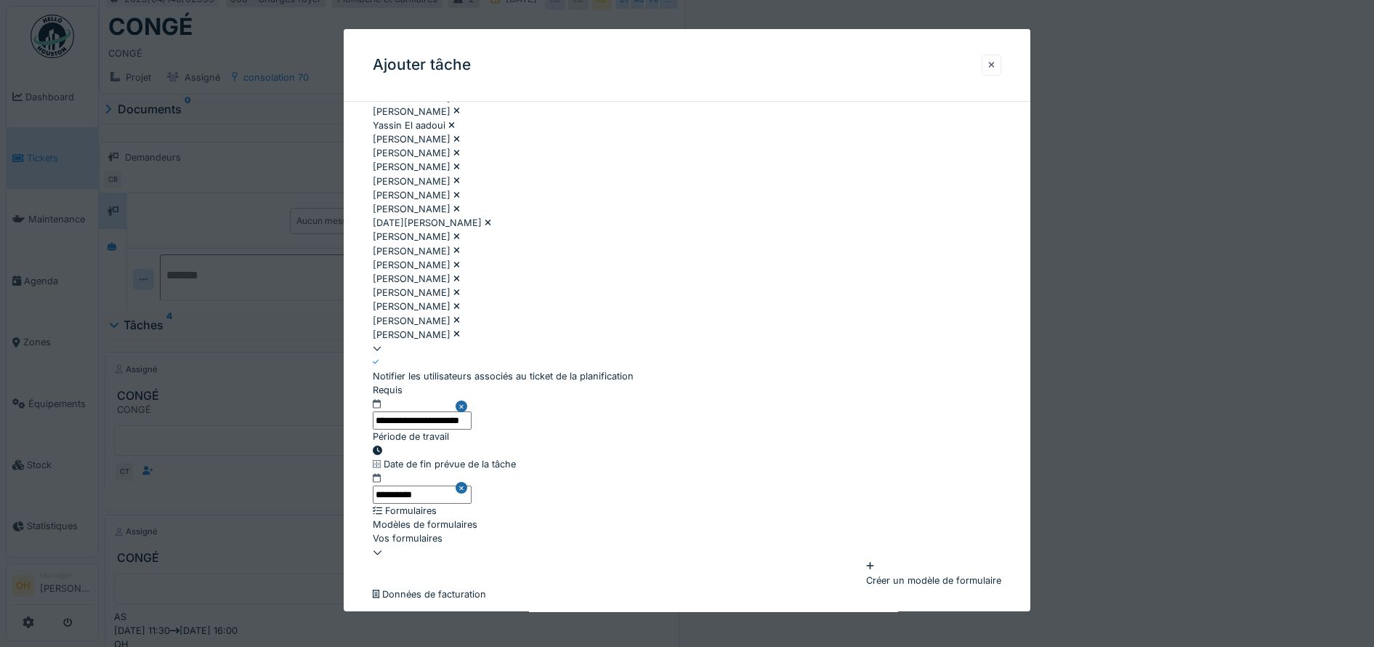
scroll to position [493, 0]
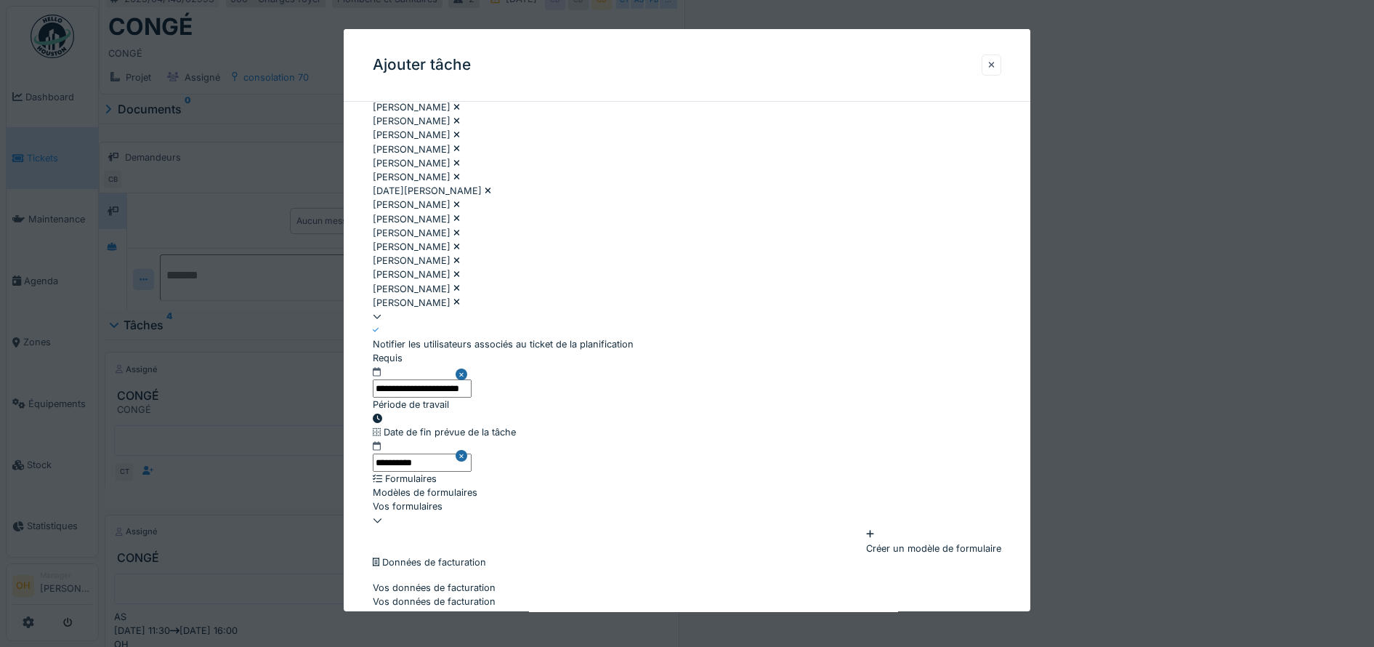
click at [434, 635] on input "**********" at bounding box center [403, 646] width 61 height 22
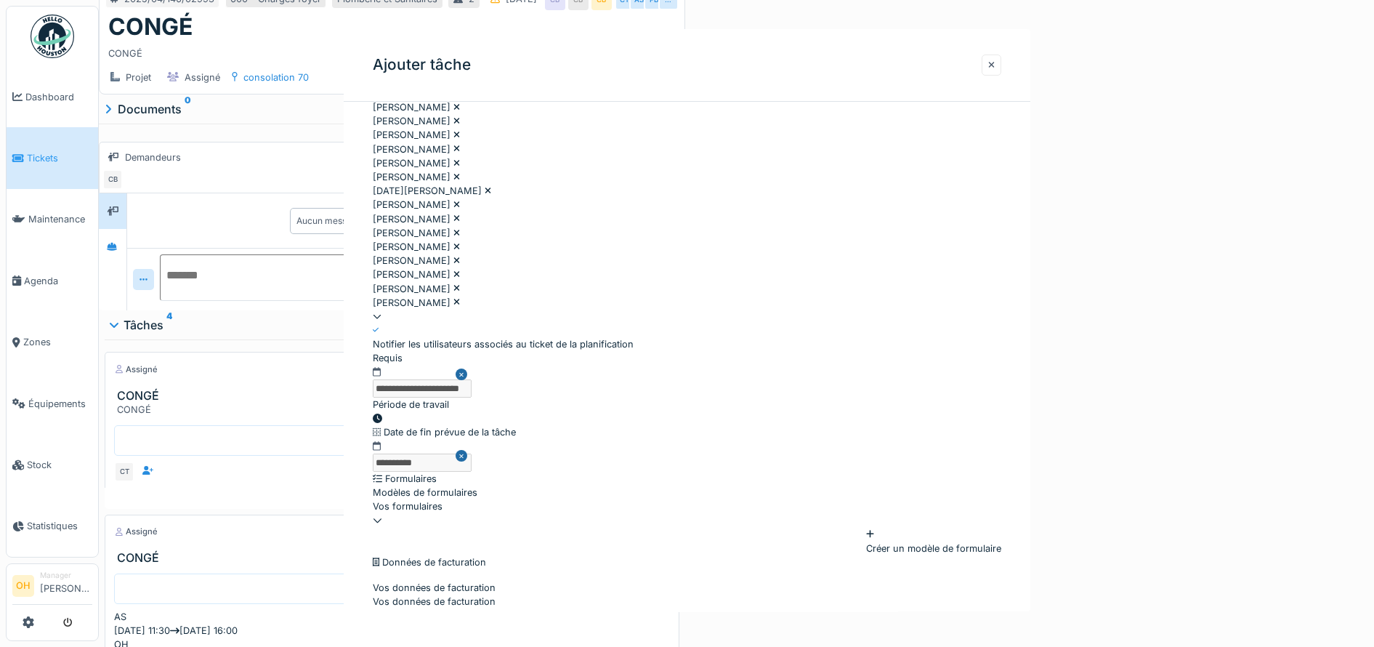
scroll to position [0, 0]
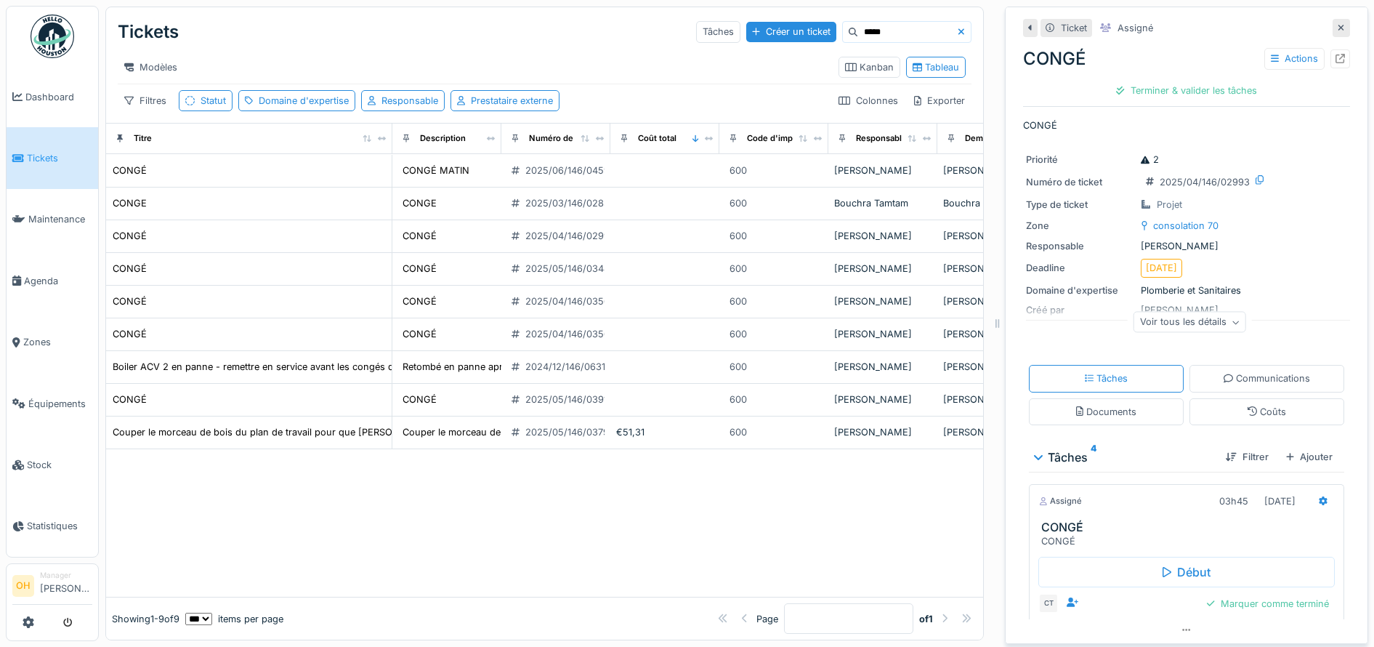
scroll to position [0, 1892]
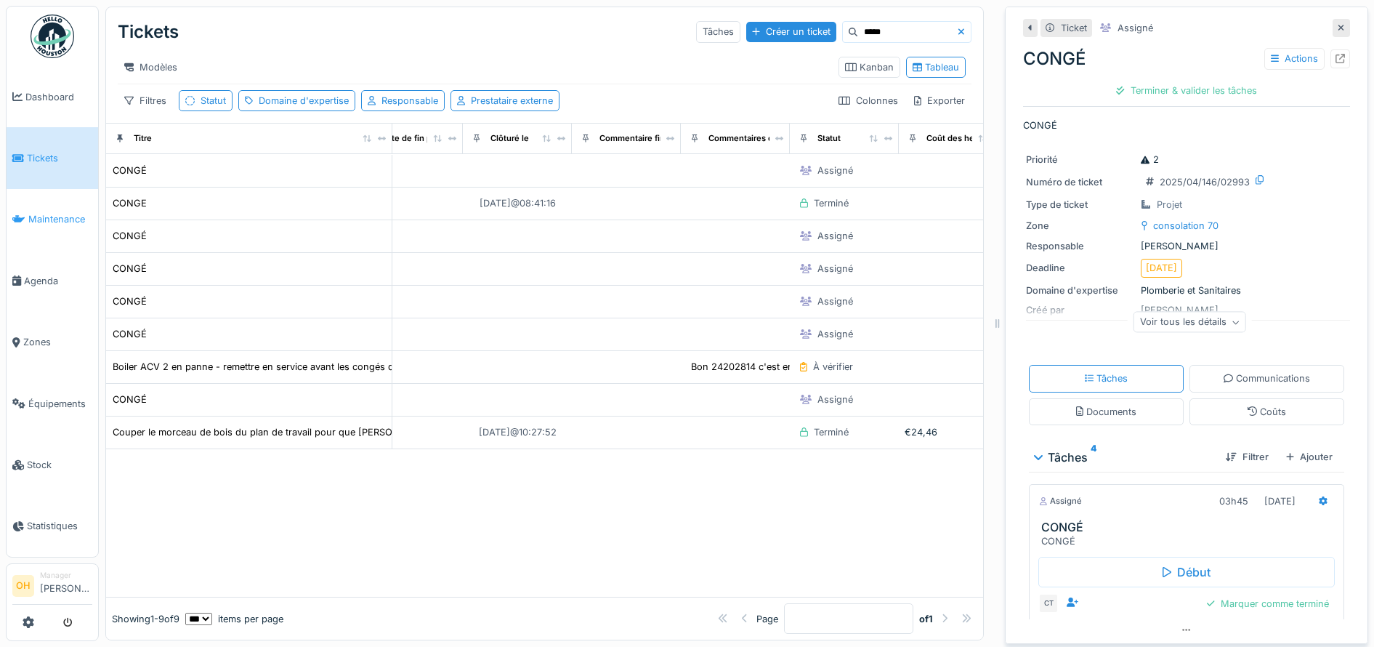
click at [62, 203] on link "Maintenance" at bounding box center [53, 219] width 92 height 61
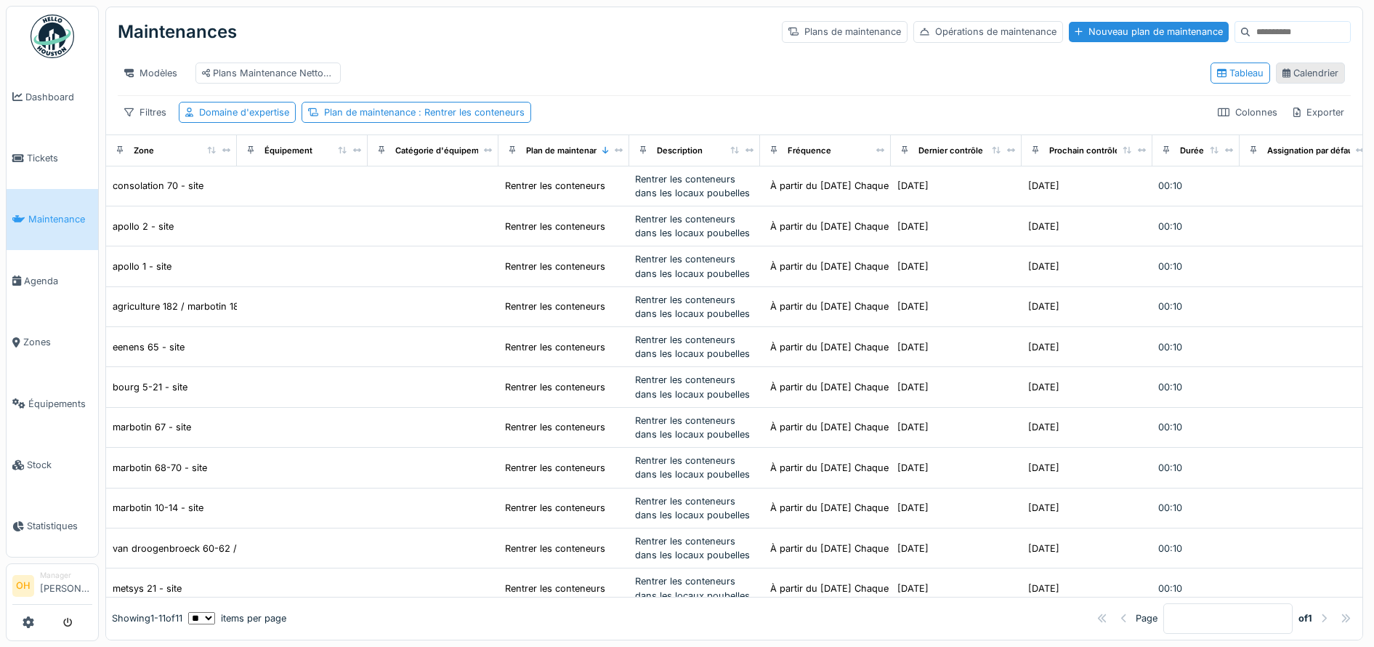
click at [1286, 80] on div "Calendrier" at bounding box center [1311, 73] width 56 height 14
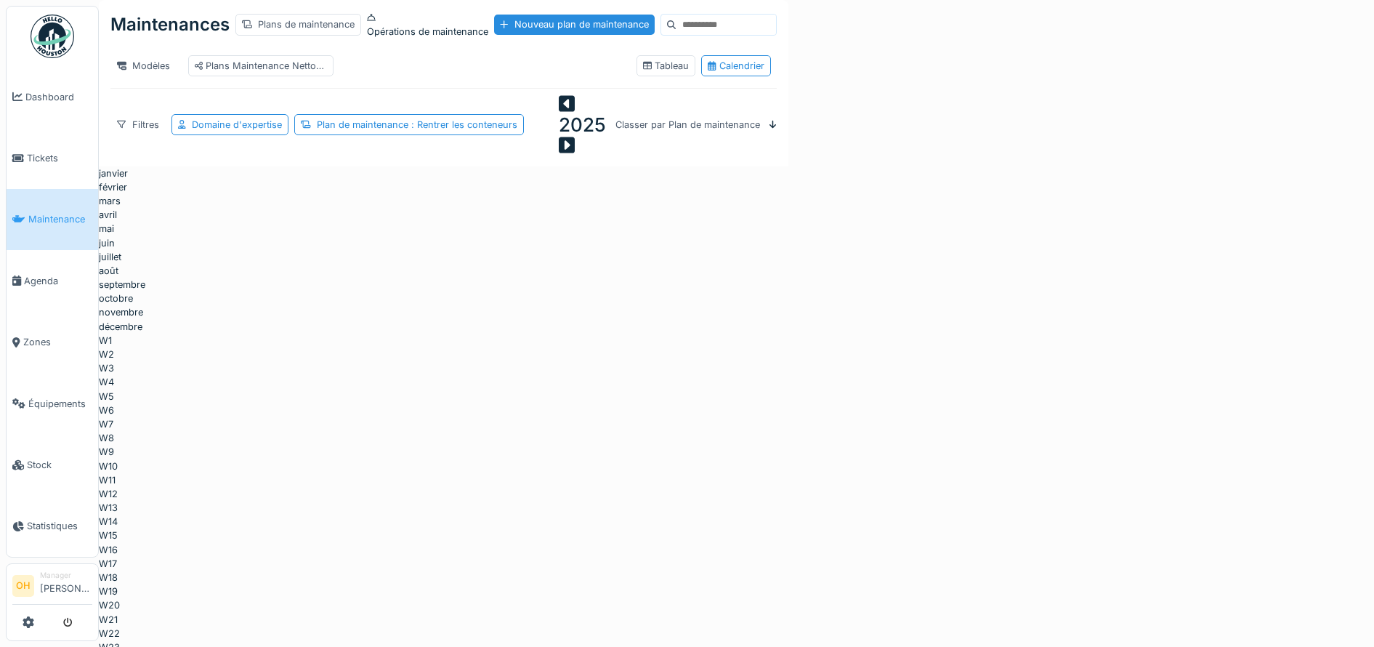
scroll to position [0, 492]
click at [484, 126] on div "Plan de maintenance : Rentrer les conteneurs" at bounding box center [417, 125] width 201 height 14
click at [414, 206] on icon at bounding box center [410, 210] width 7 height 9
click at [237, 127] on div "Domaine d'expertise" at bounding box center [237, 125] width 90 height 14
click at [275, 204] on div "Domaine d'expertise" at bounding box center [259, 211] width 157 height 14
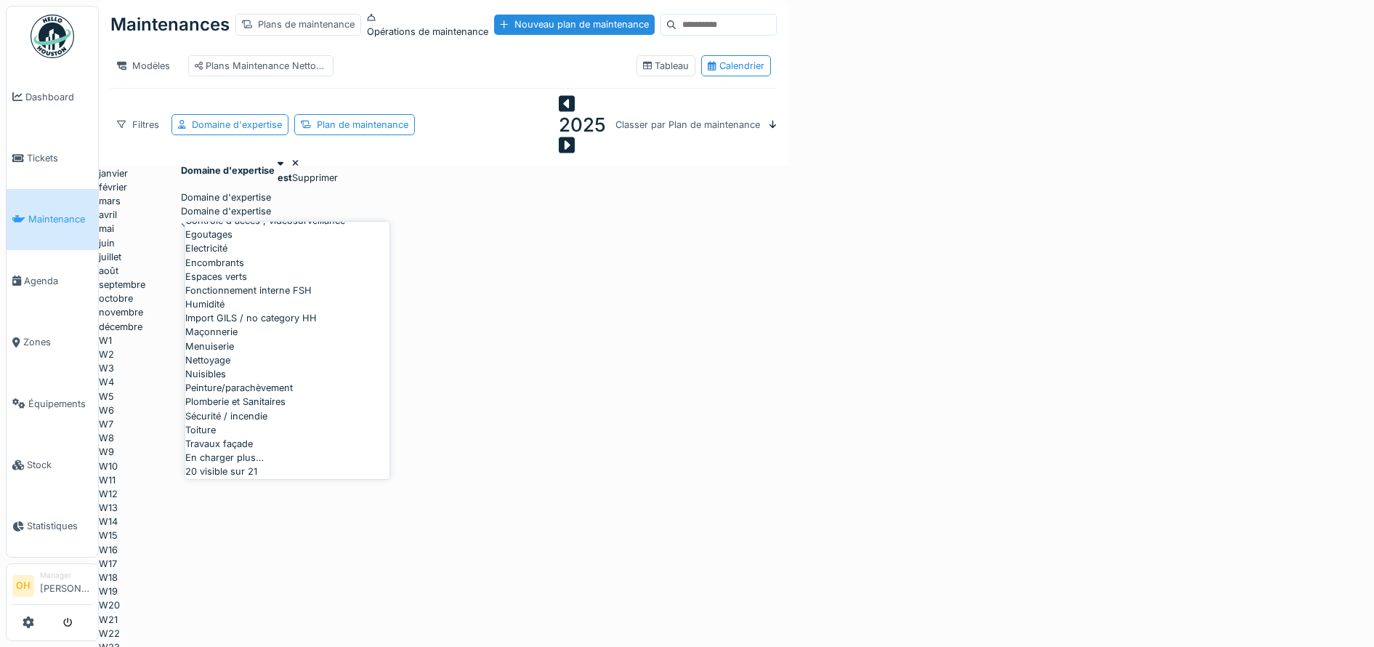
scroll to position [182, 0]
click at [244, 283] on div "Espaces verts" at bounding box center [287, 277] width 204 height 14
type input "***"
